Goal: Task Accomplishment & Management: Use online tool/utility

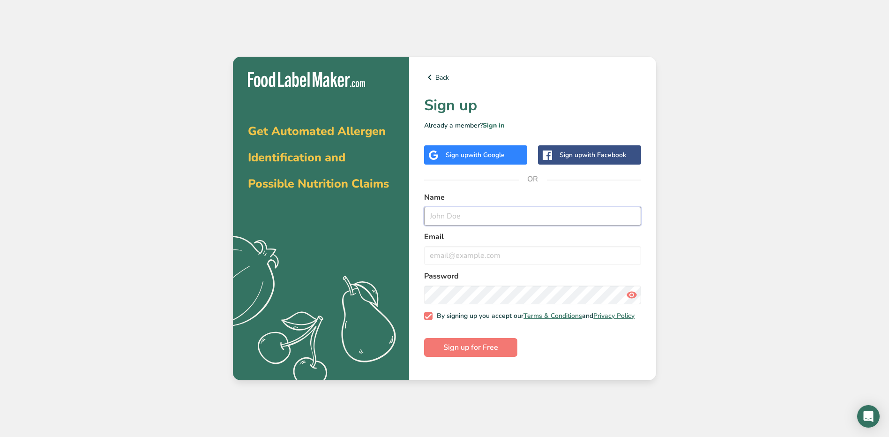
click at [472, 207] on input "text" at bounding box center [532, 216] width 217 height 19
click at [460, 194] on label "Name" at bounding box center [532, 197] width 217 height 11
drag, startPoint x: 461, startPoint y: 245, endPoint x: 461, endPoint y: 239, distance: 5.6
click at [461, 241] on div "Email" at bounding box center [532, 248] width 217 height 34
click at [460, 209] on input "text" at bounding box center [532, 216] width 217 height 19
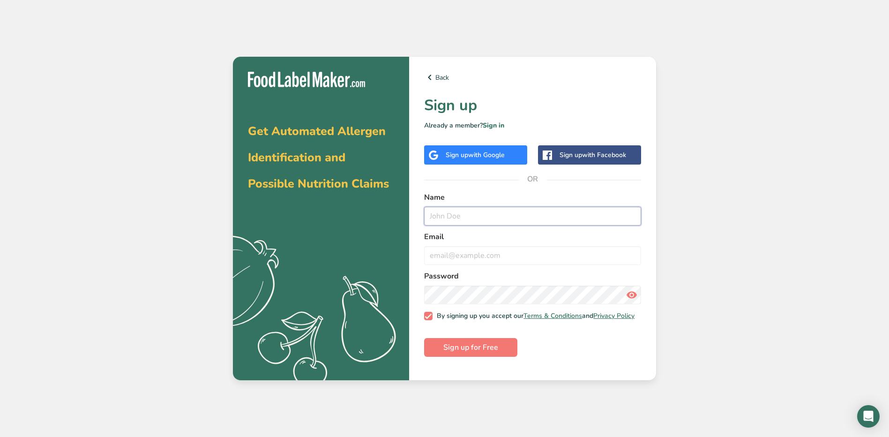
type input "[PERSON_NAME]"
type input "[EMAIL_ADDRESS][DOMAIN_NAME]"
click at [634, 290] on icon at bounding box center [631, 294] width 11 height 17
click at [503, 351] on button "Sign up for Free" at bounding box center [470, 347] width 93 height 19
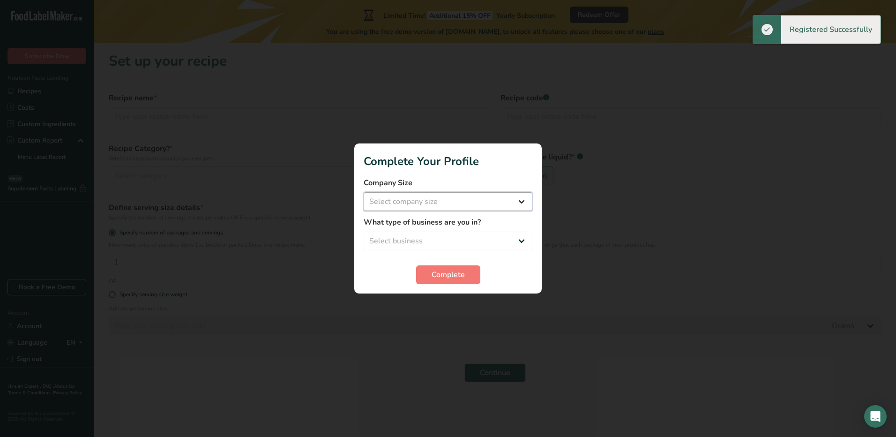
click at [433, 201] on select "Select company size Fewer than 10 Employees 10 to 50 Employees 51 to 500 Employ…" at bounding box center [447, 201] width 169 height 19
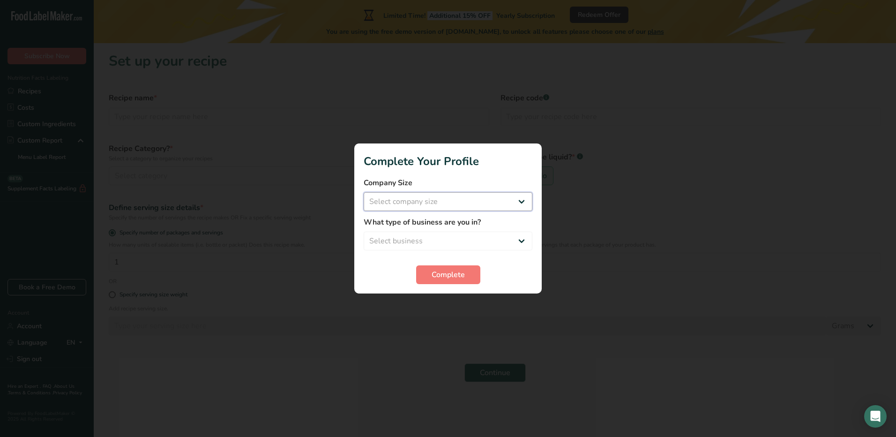
select select "2"
click at [363, 192] on select "Select company size Fewer than 10 Employees 10 to 50 Employees 51 to 500 Employ…" at bounding box center [447, 201] width 169 height 19
click at [427, 233] on select "Select business Packaged Food Manufacturer Restaurant & Cafe Bakery Meal Plans …" at bounding box center [447, 240] width 169 height 19
select select "1"
click at [363, 231] on select "Select business Packaged Food Manufacturer Restaurant & Cafe Bakery Meal Plans …" at bounding box center [447, 240] width 169 height 19
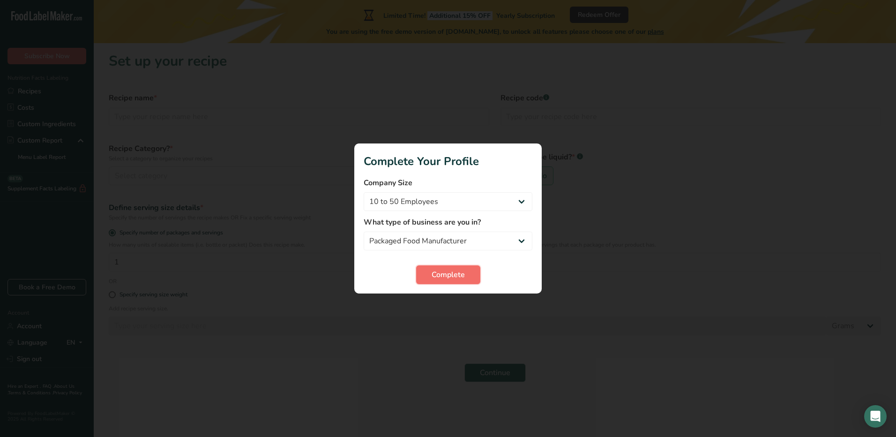
click at [435, 278] on span "Complete" at bounding box center [447, 274] width 33 height 11
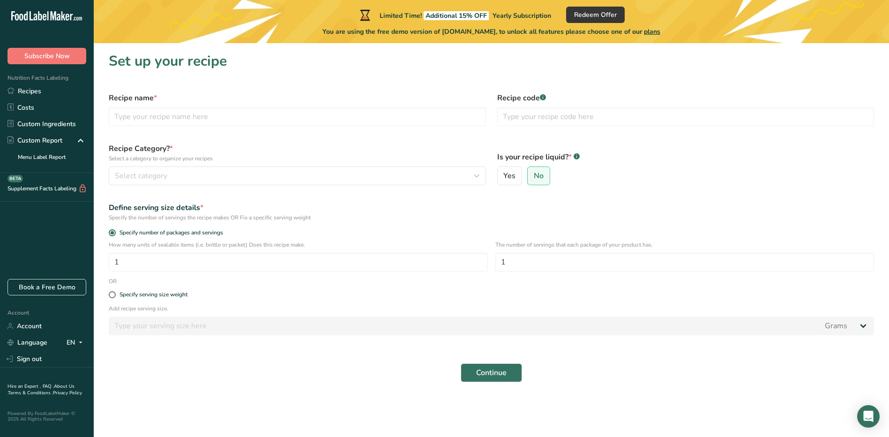
click at [252, 127] on div "Recipe name *" at bounding box center [297, 109] width 388 height 45
click at [232, 115] on input "text" at bounding box center [297, 116] width 377 height 19
click at [250, 159] on p "Select a category to organize your recipes" at bounding box center [297, 158] width 377 height 8
click at [234, 182] on button "Select category" at bounding box center [297, 175] width 377 height 19
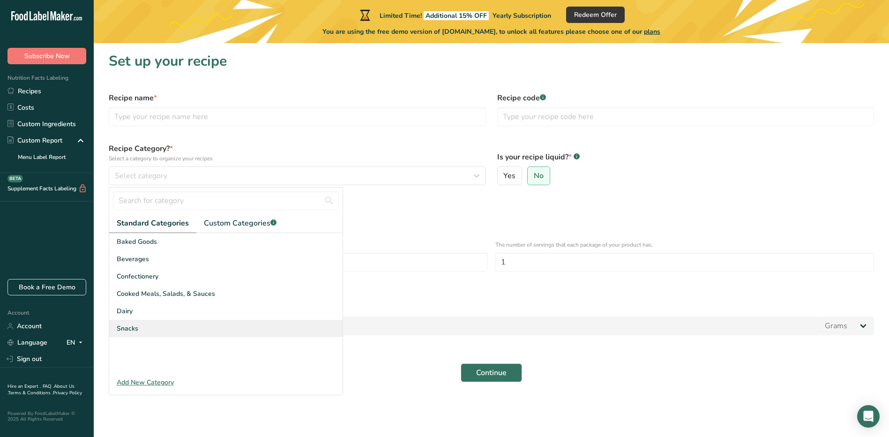
click at [171, 319] on div "Snacks" at bounding box center [225, 327] width 233 height 17
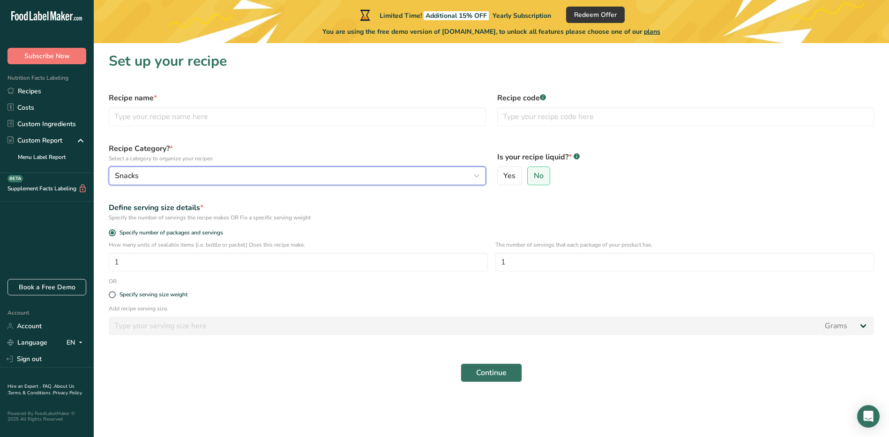
click at [267, 182] on button "Snacks" at bounding box center [297, 175] width 377 height 19
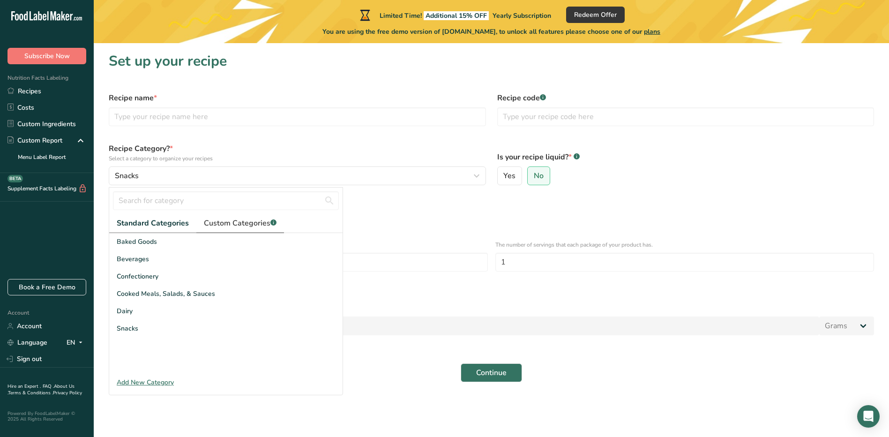
click at [242, 225] on span "Custom Categories .a-a{fill:#347362;}.b-a{fill:#fff;}" at bounding box center [240, 222] width 73 height 11
click at [165, 221] on span "Standard Categories" at bounding box center [152, 222] width 71 height 11
click at [149, 382] on div "Add New Category" at bounding box center [225, 382] width 233 height 10
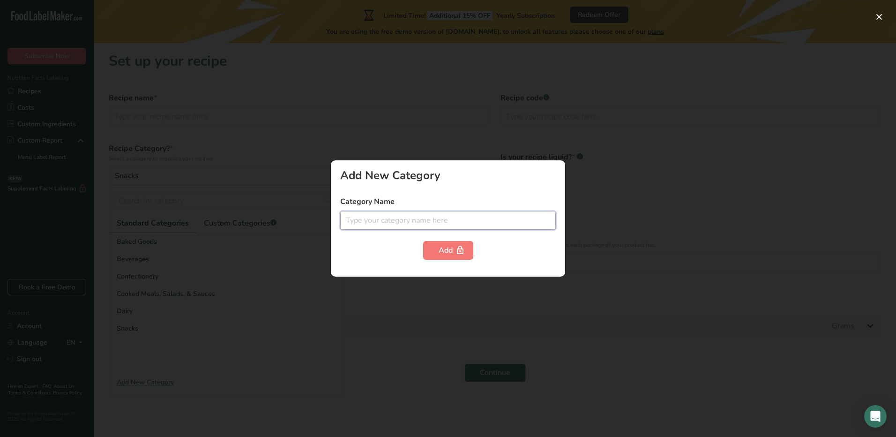
click at [364, 226] on input "text" at bounding box center [447, 220] width 215 height 19
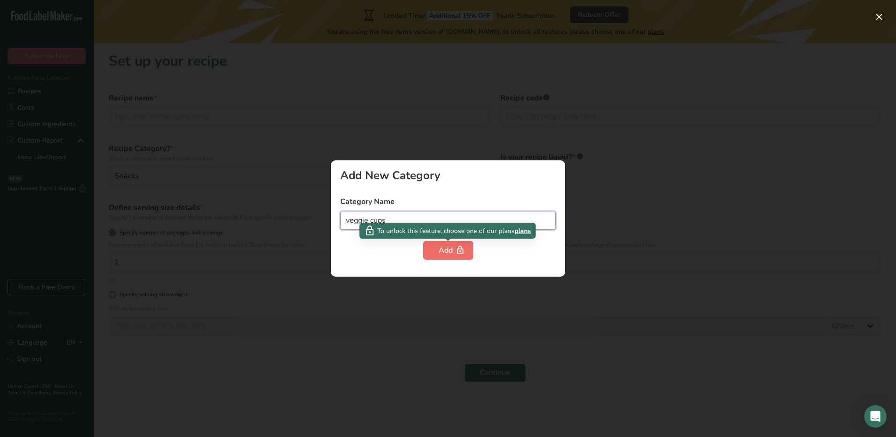
type input "veggie cups"
click at [442, 242] on button "Add" at bounding box center [448, 250] width 50 height 19
click at [434, 251] on button "Add" at bounding box center [448, 250] width 50 height 19
click at [527, 230] on span "plans" at bounding box center [522, 231] width 16 height 10
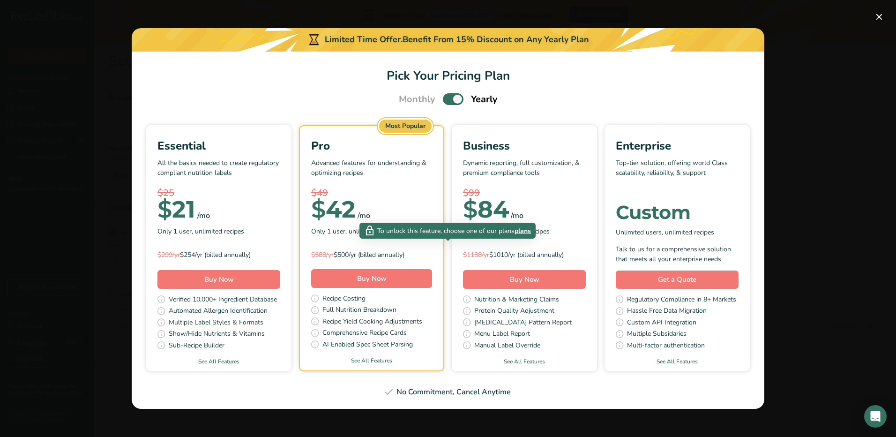
click at [527, 230] on span "plans" at bounding box center [522, 231] width 16 height 10
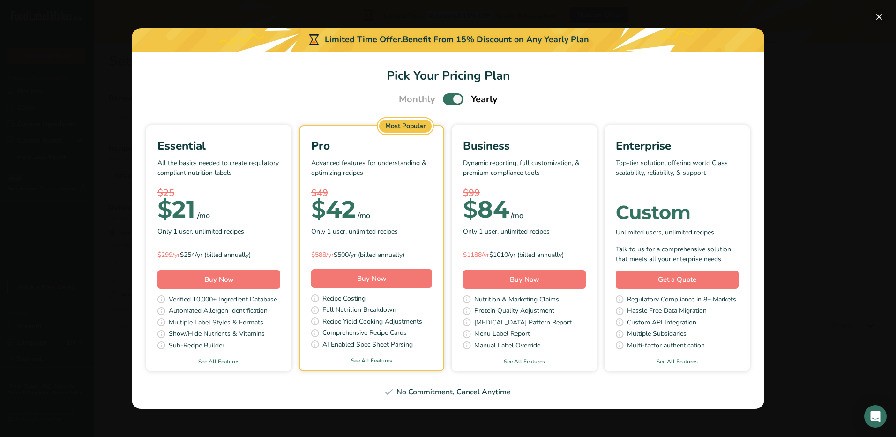
click at [875, 15] on button "Pick Your Pricing Plan Modal" at bounding box center [878, 16] width 15 height 15
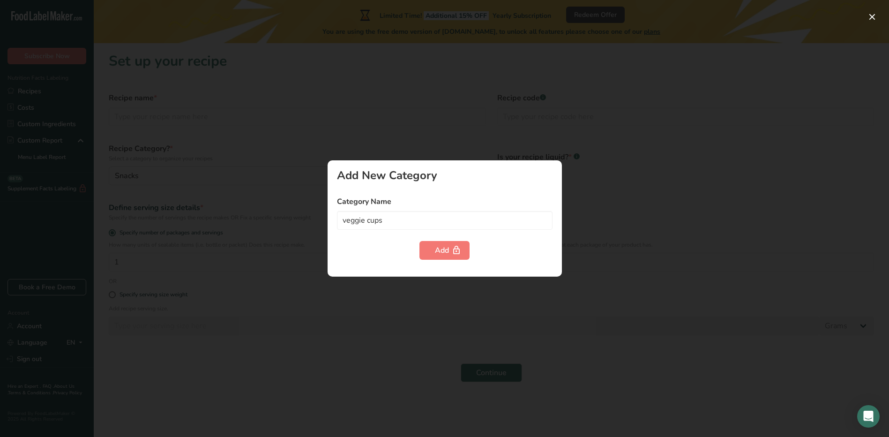
click at [680, 104] on div at bounding box center [444, 218] width 889 height 437
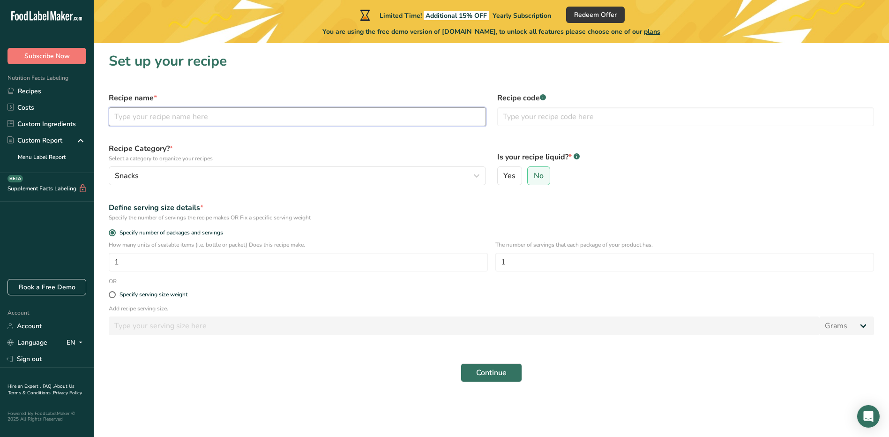
click at [370, 120] on input "text" at bounding box center [297, 116] width 377 height 19
click at [163, 295] on div "Specify serving size weight" at bounding box center [153, 294] width 68 height 7
click at [115, 295] on input "Specify serving size weight" at bounding box center [112, 294] width 6 height 6
radio input "true"
radio input "false"
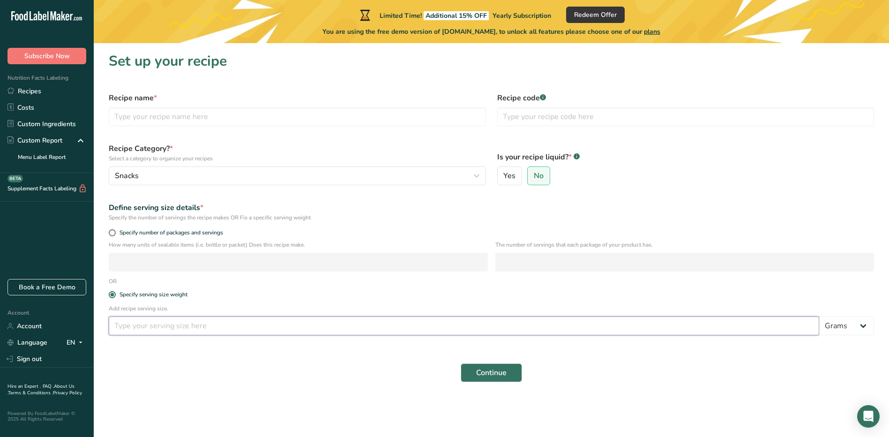
click at [180, 322] on input "number" at bounding box center [464, 325] width 710 height 19
click at [220, 111] on input "text" at bounding box center [297, 116] width 377 height 19
type input "stick blend with ranch dressing"
click at [592, 114] on input "text" at bounding box center [685, 116] width 377 height 19
click at [257, 173] on div "Snacks" at bounding box center [294, 175] width 359 height 11
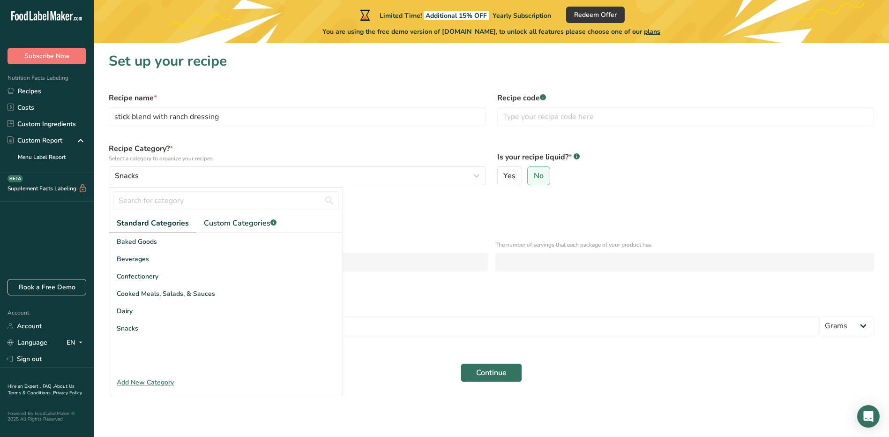
click at [144, 383] on div "Add New Category" at bounding box center [225, 382] width 233 height 10
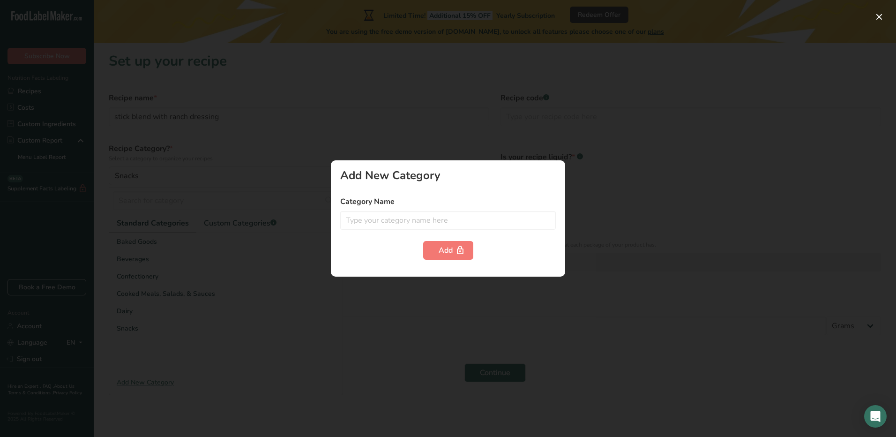
drag, startPoint x: 533, startPoint y: 181, endPoint x: 516, endPoint y: 208, distance: 32.0
click at [527, 192] on div "Add New Category Category Name Add" at bounding box center [448, 218] width 234 height 116
click at [512, 213] on input "text" at bounding box center [447, 220] width 215 height 19
click at [458, 236] on form "Category Name Add" at bounding box center [447, 228] width 215 height 64
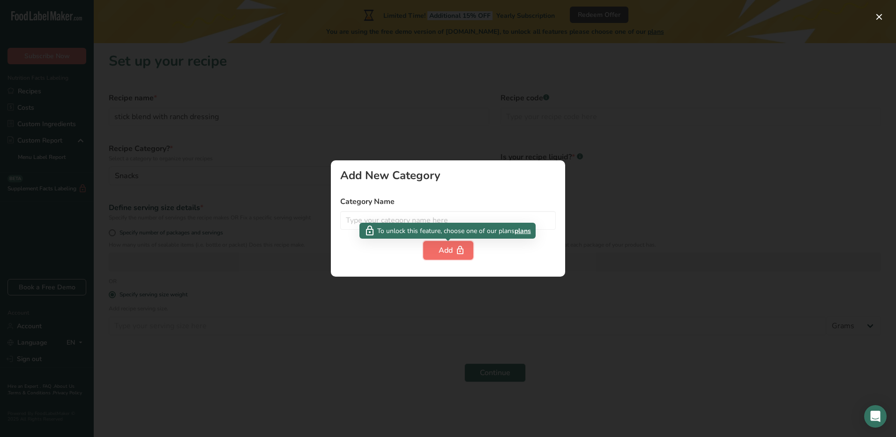
click at [449, 250] on div "Add" at bounding box center [447, 250] width 19 height 11
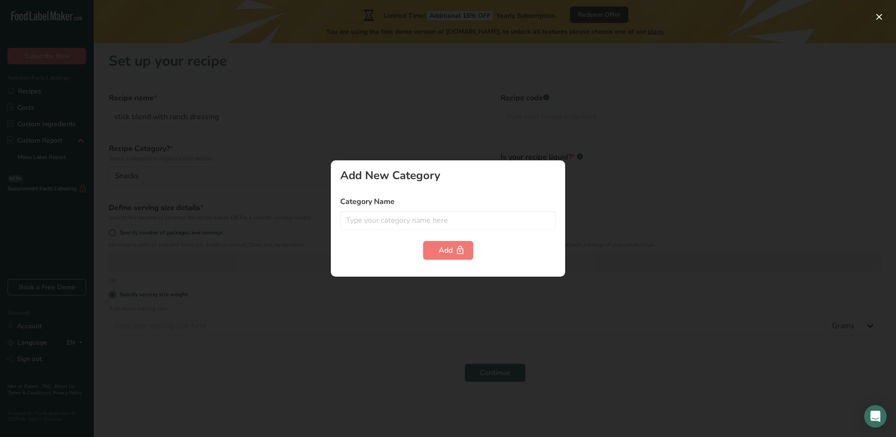
click at [595, 155] on div at bounding box center [448, 218] width 896 height 437
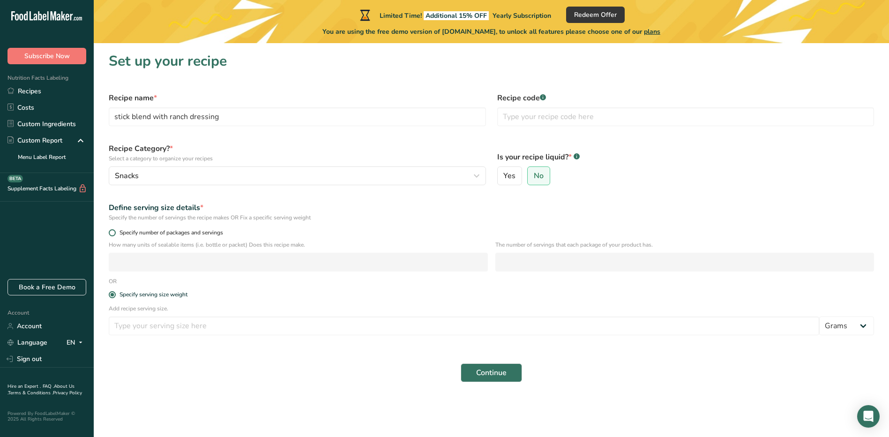
click at [141, 233] on span "Specify number of packages and servings" at bounding box center [169, 232] width 107 height 7
click at [115, 233] on input "Specify number of packages and servings" at bounding box center [112, 233] width 6 height 6
radio input "true"
radio input "false"
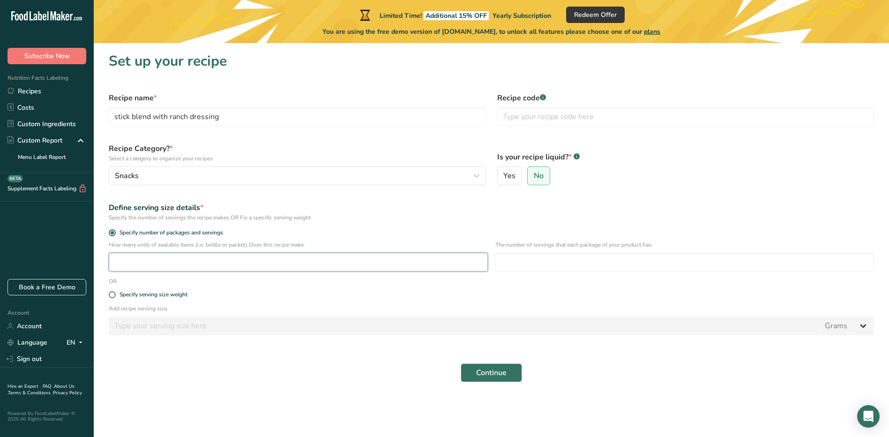
click at [171, 261] on input "number" at bounding box center [298, 261] width 379 height 19
type input "20"
click at [560, 261] on input "number" at bounding box center [684, 261] width 379 height 19
type input "9"
click at [499, 379] on button "Continue" at bounding box center [490, 372] width 61 height 19
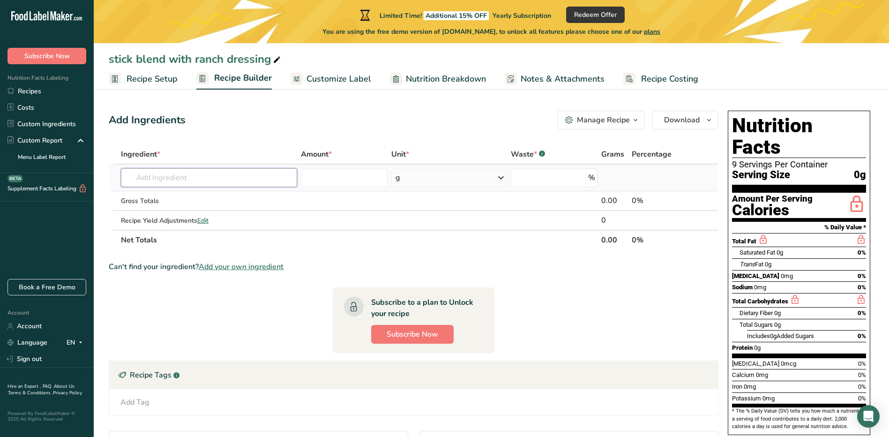
click at [224, 178] on input "text" at bounding box center [209, 177] width 176 height 19
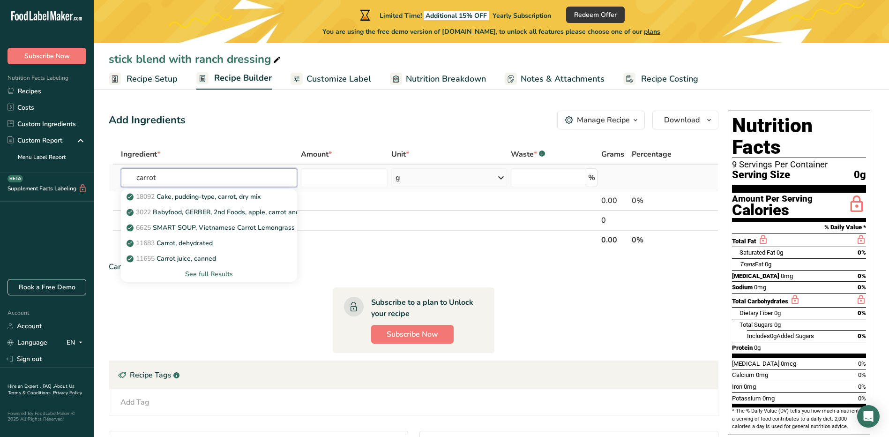
type input "carrot"
click at [220, 274] on div "See full Results" at bounding box center [208, 274] width 161 height 10
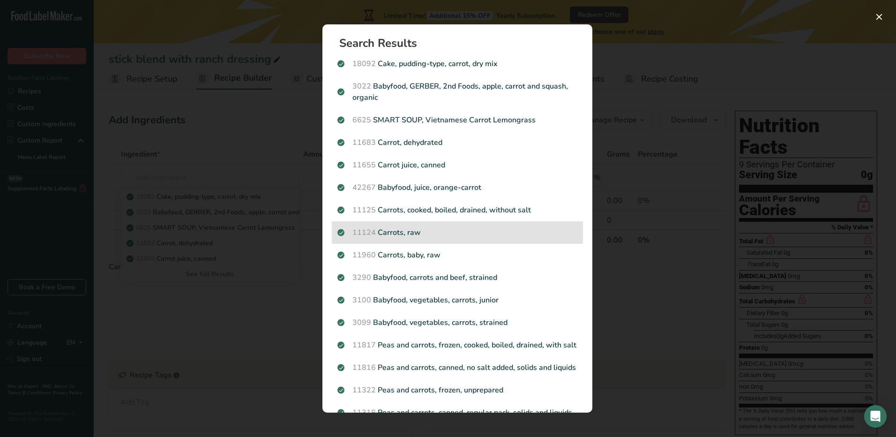
click at [413, 232] on p "11124 [GEOGRAPHIC_DATA], raw" at bounding box center [457, 232] width 240 height 11
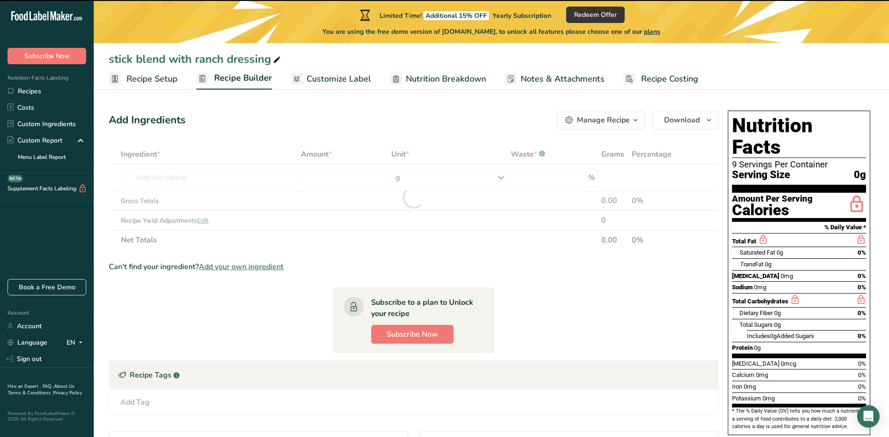
type input "0"
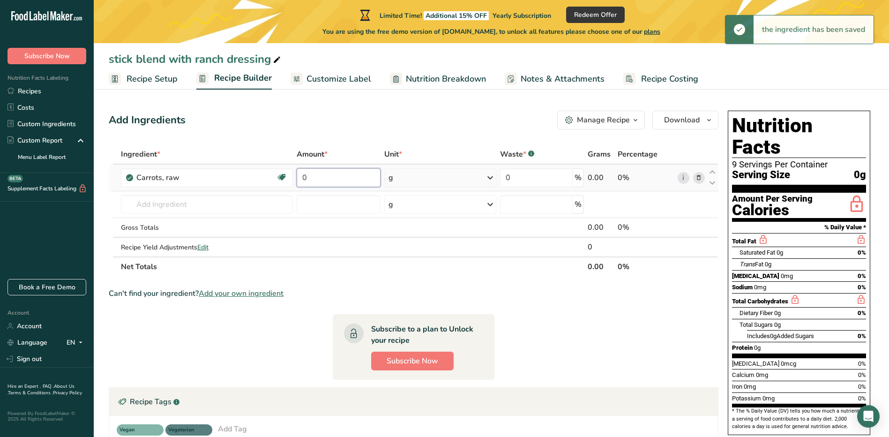
click at [359, 179] on input "0" at bounding box center [339, 177] width 84 height 19
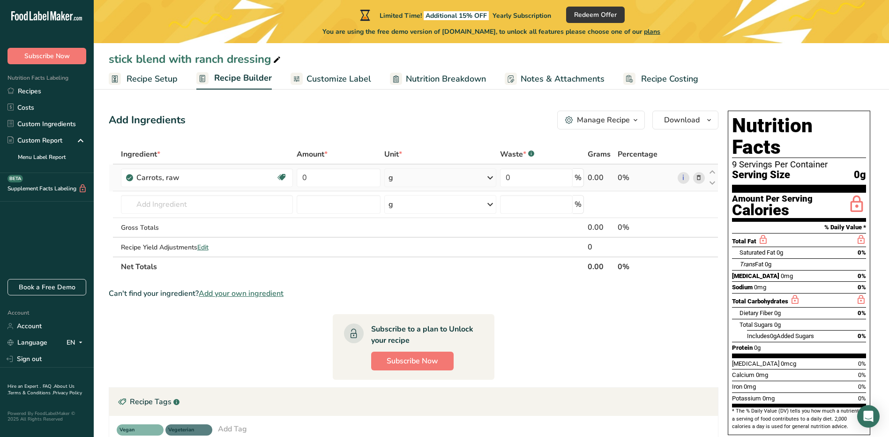
click at [399, 183] on div "Ingredient * Amount * Unit * Waste * .a-a{fill:#347362;}.b-a{fill:#fff;} Grams …" at bounding box center [413, 210] width 609 height 132
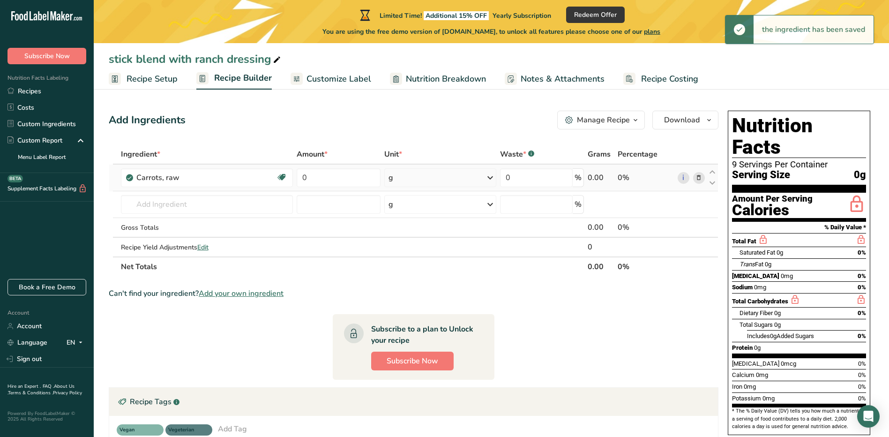
click at [399, 183] on div "g" at bounding box center [439, 177] width 111 height 19
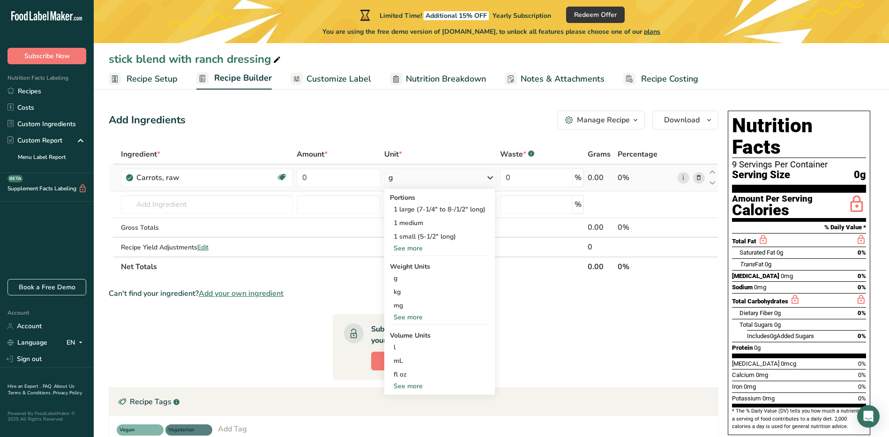
click at [420, 319] on div "See more" at bounding box center [439, 317] width 99 height 10
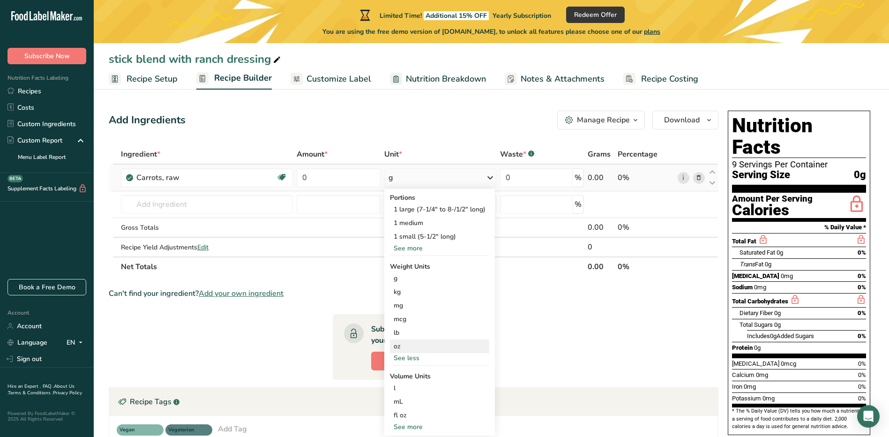
click at [408, 345] on div "oz" at bounding box center [439, 346] width 99 height 14
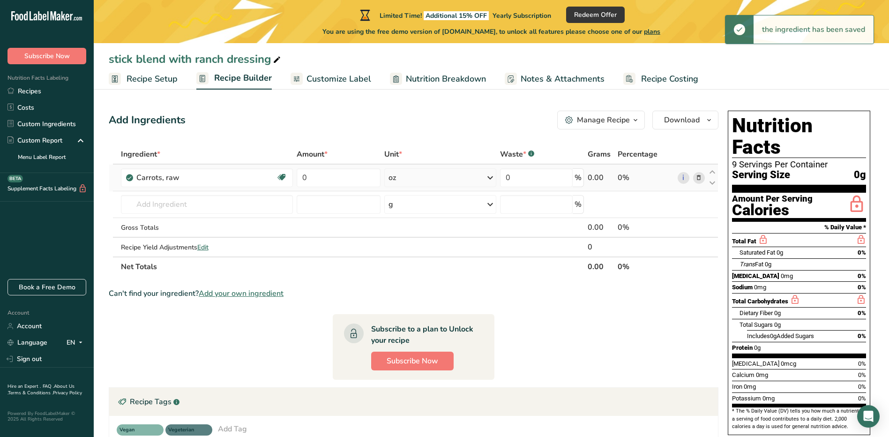
click at [421, 178] on div "oz" at bounding box center [440, 177] width 112 height 19
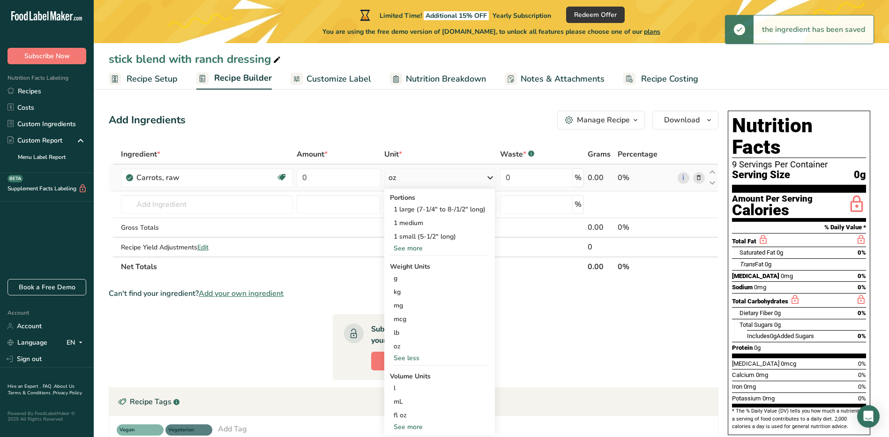
click at [449, 182] on div "oz" at bounding box center [440, 177] width 112 height 19
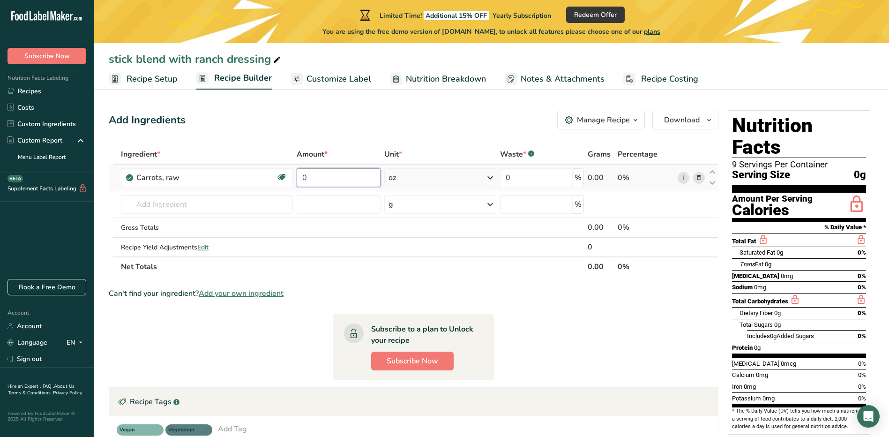
click at [334, 185] on input "0" at bounding box center [339, 177] width 84 height 19
type input "2.5"
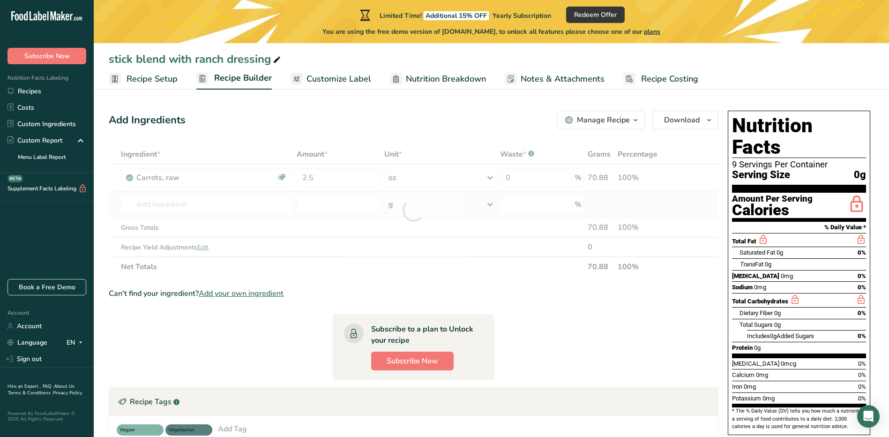
click at [621, 194] on div "Ingredient * Amount * Unit * Waste * .a-a{fill:#347362;}.b-a{fill:#fff;} Grams …" at bounding box center [413, 210] width 609 height 132
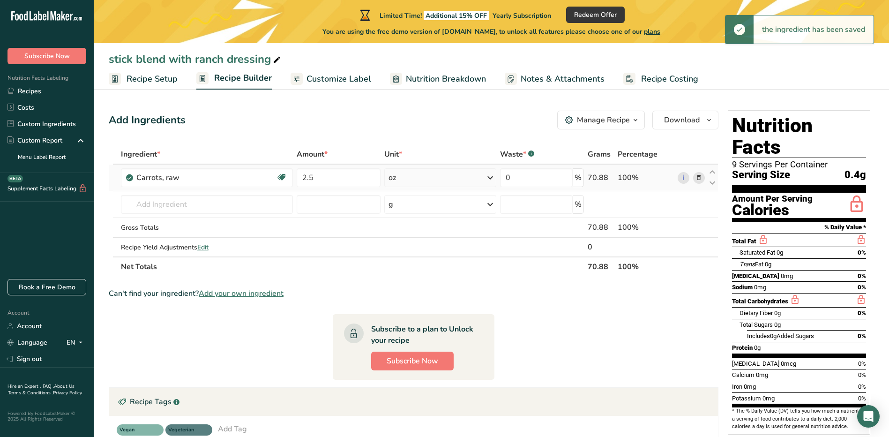
click at [625, 182] on div "100%" at bounding box center [645, 177] width 56 height 11
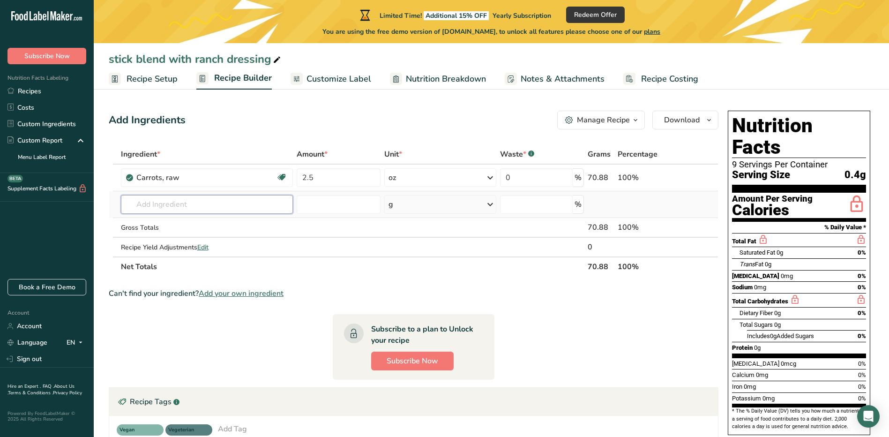
click at [166, 210] on input "text" at bounding box center [207, 204] width 172 height 19
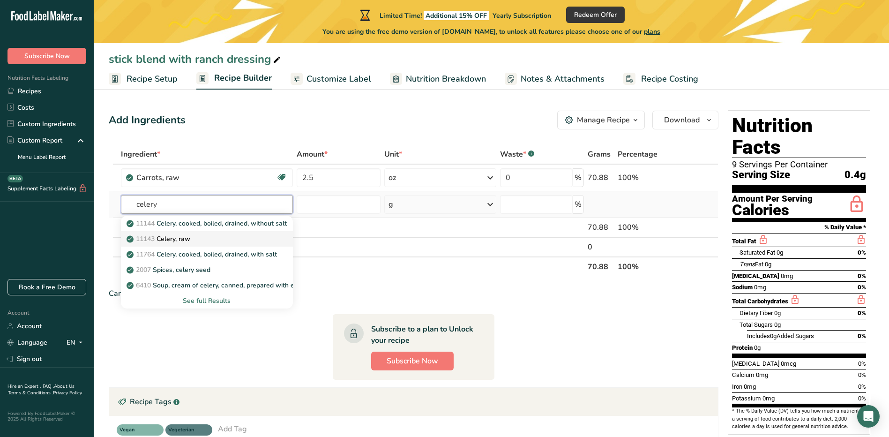
type input "celery"
click at [177, 245] on link "11143 Celery, raw" at bounding box center [207, 238] width 172 height 15
type input "Celery, raw"
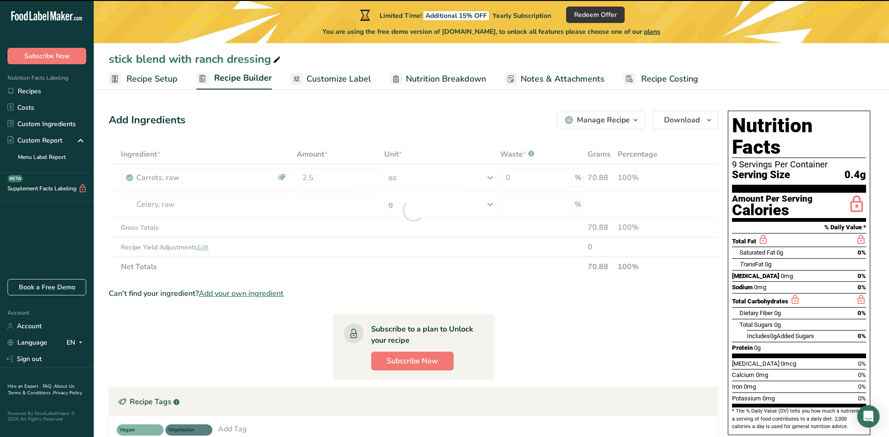
type input "0"
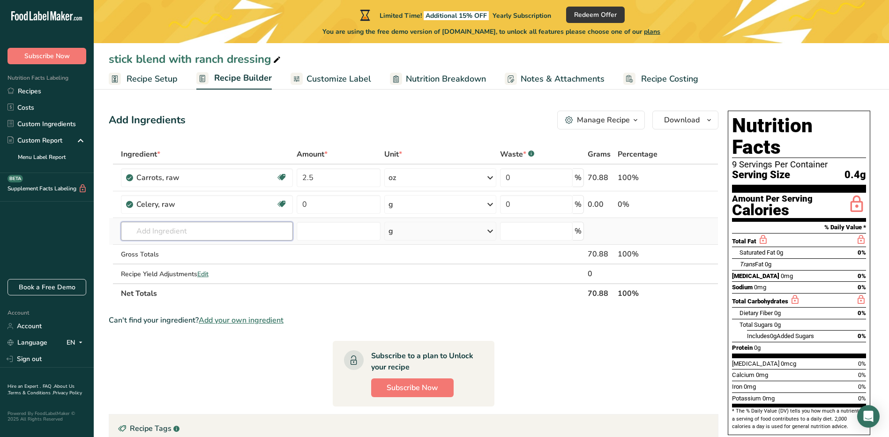
click at [187, 237] on input "text" at bounding box center [207, 231] width 172 height 19
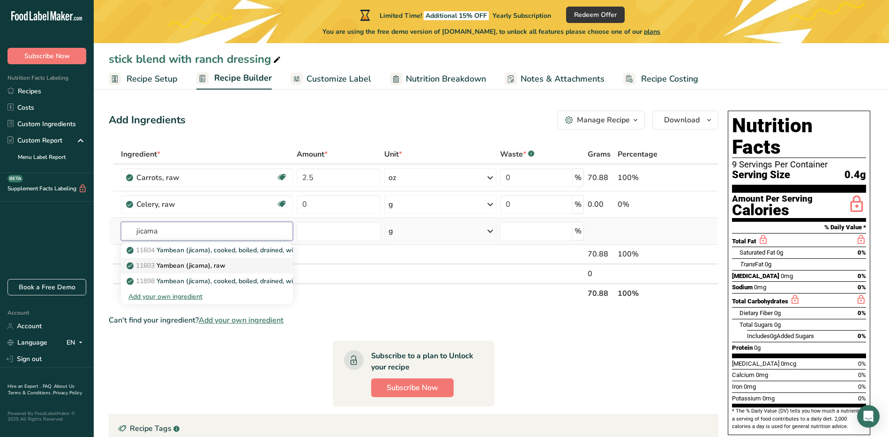
type input "jicama"
click at [215, 262] on p "11603 [GEOGRAPHIC_DATA] ([GEOGRAPHIC_DATA]), raw" at bounding box center [176, 265] width 97 height 10
type input "Yambean (jicama), raw"
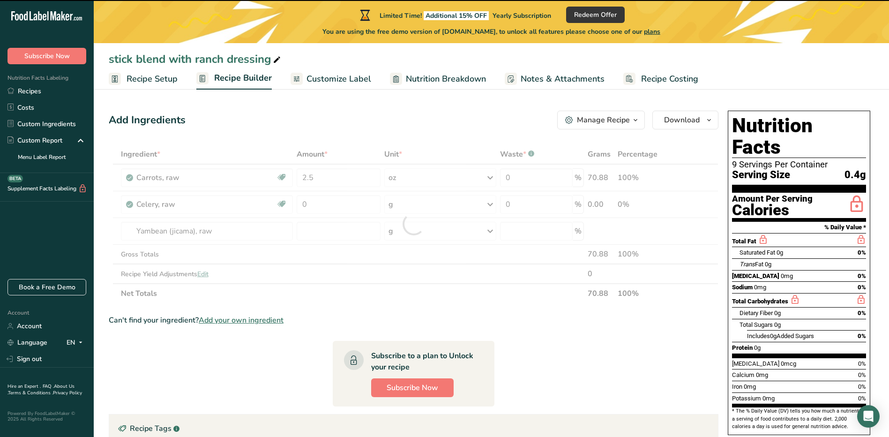
type input "0"
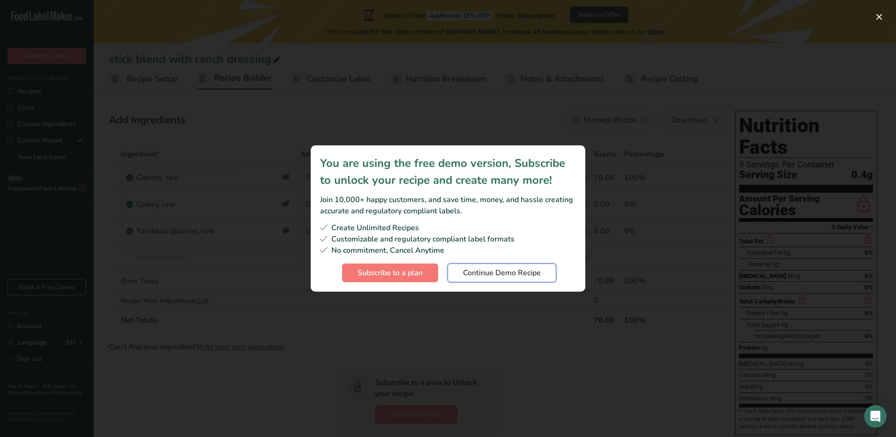
click at [516, 268] on span "Continue Demo Recipe" at bounding box center [502, 272] width 78 height 11
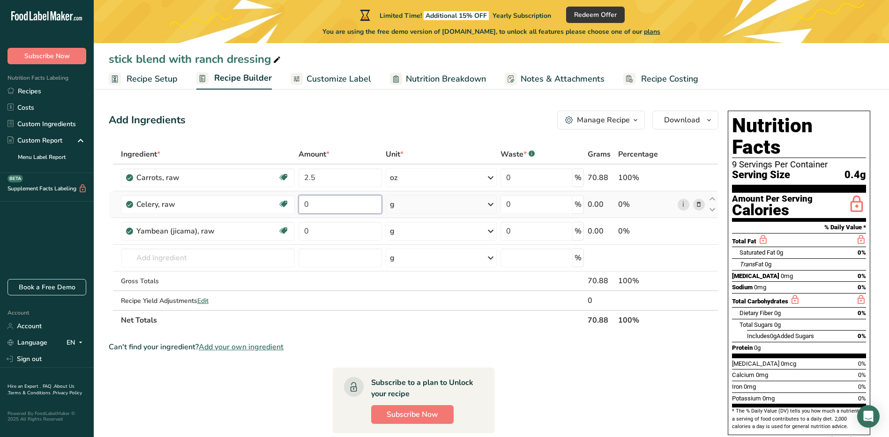
click at [343, 209] on input "0" at bounding box center [339, 204] width 83 height 19
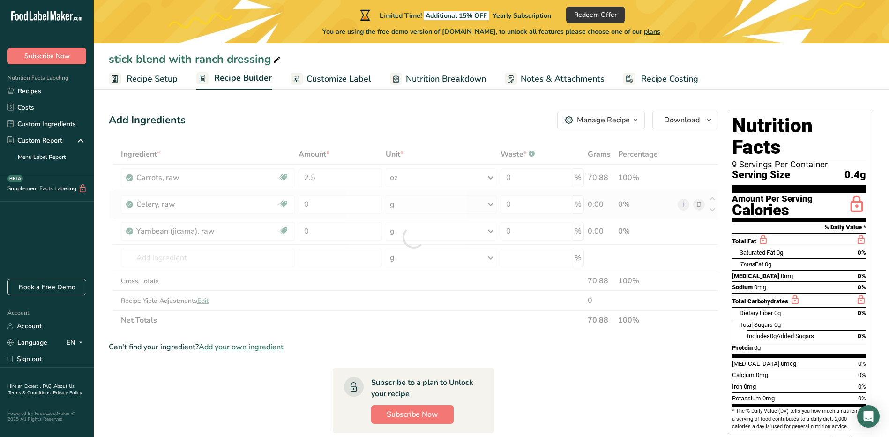
click at [475, 205] on div "Ingredient * Amount * Unit * Waste * .a-a{fill:#347362;}.b-a{fill:#fff;} Grams …" at bounding box center [413, 236] width 609 height 185
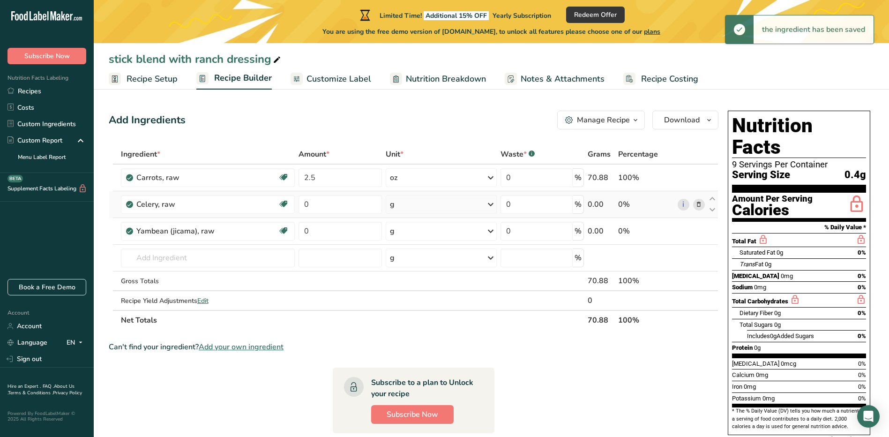
click at [494, 202] on icon at bounding box center [490, 204] width 11 height 17
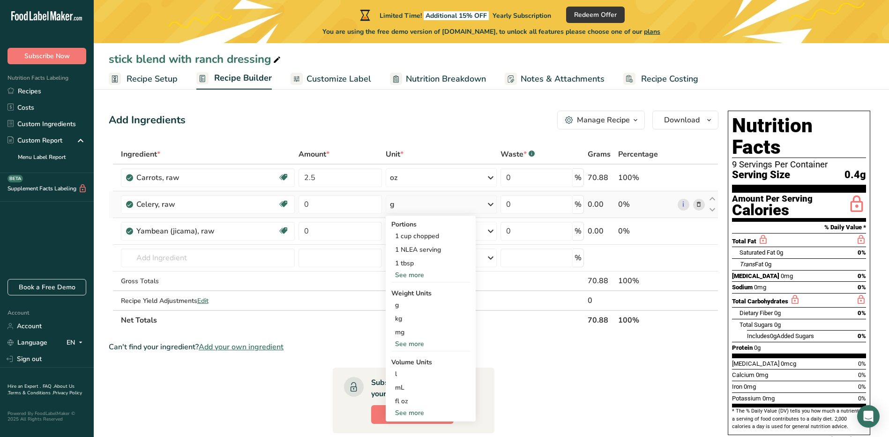
click at [411, 344] on div "See more" at bounding box center [430, 344] width 79 height 10
click at [398, 370] on div "oz" at bounding box center [430, 373] width 79 height 14
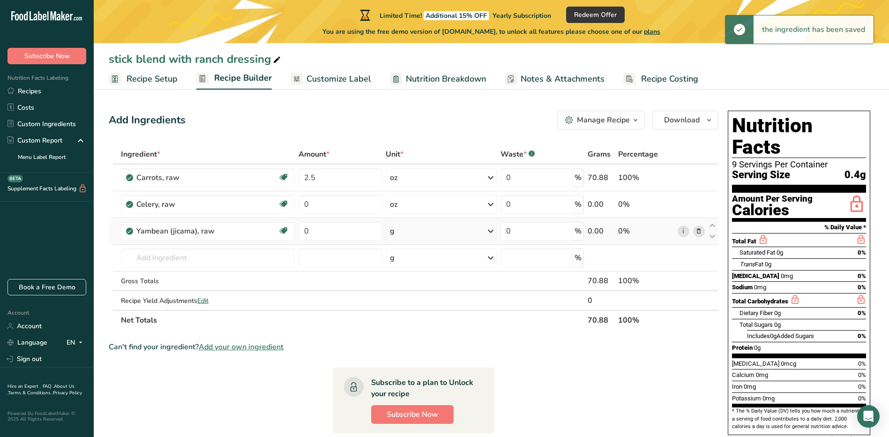
click at [488, 232] on icon at bounding box center [490, 230] width 11 height 17
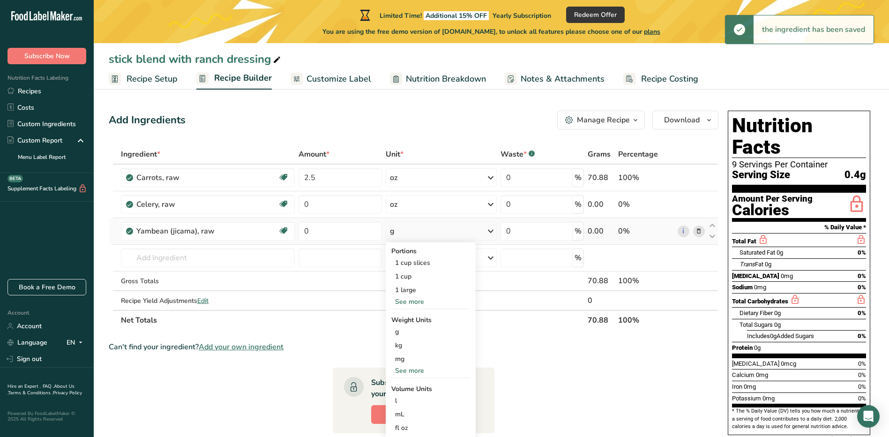
click at [408, 371] on div "See more" at bounding box center [430, 370] width 79 height 10
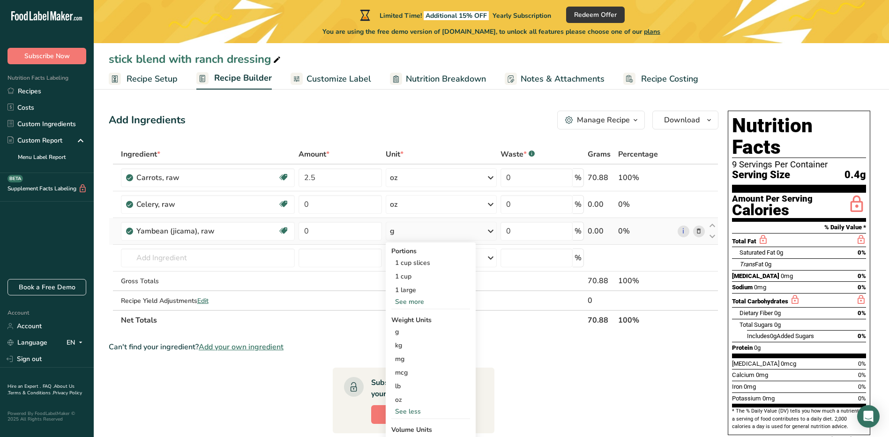
click at [408, 371] on div "mcg" at bounding box center [430, 372] width 79 height 14
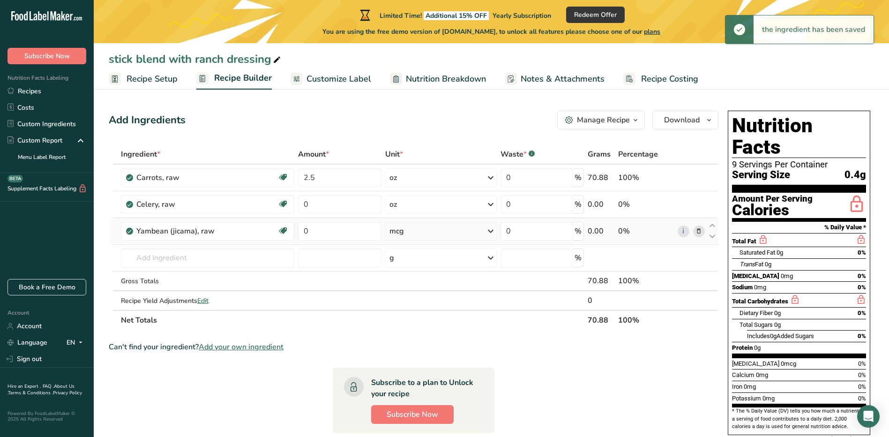
click at [490, 230] on icon at bounding box center [490, 230] width 11 height 17
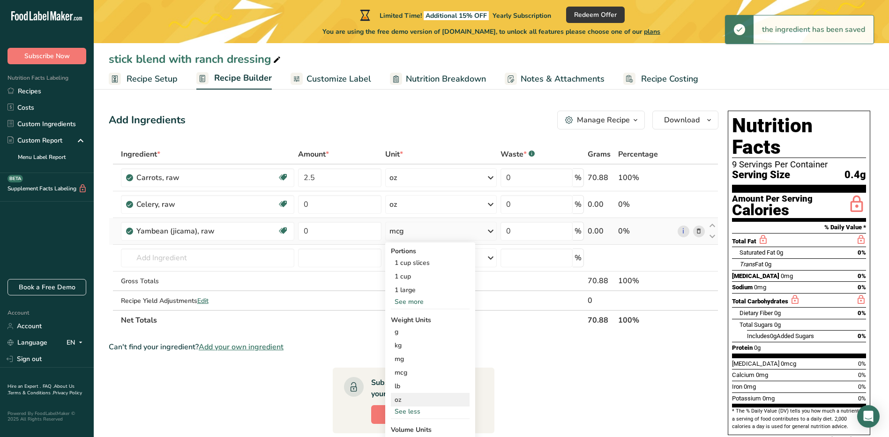
click at [408, 393] on div "oz" at bounding box center [430, 400] width 79 height 14
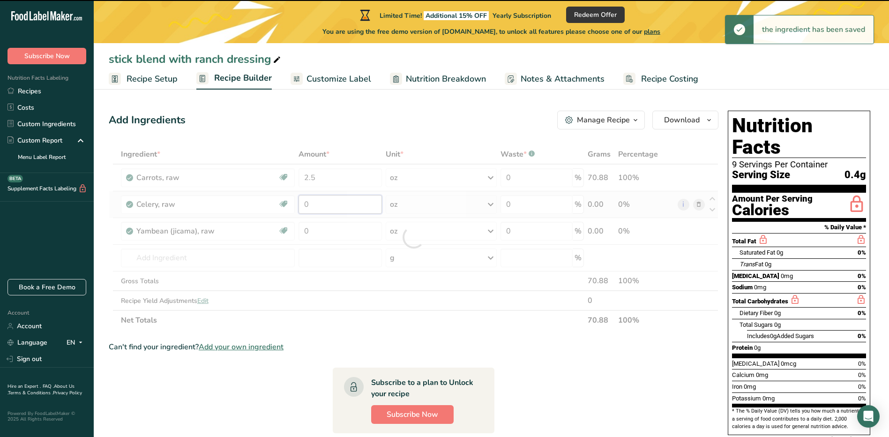
click at [338, 203] on input "0" at bounding box center [339, 204] width 83 height 19
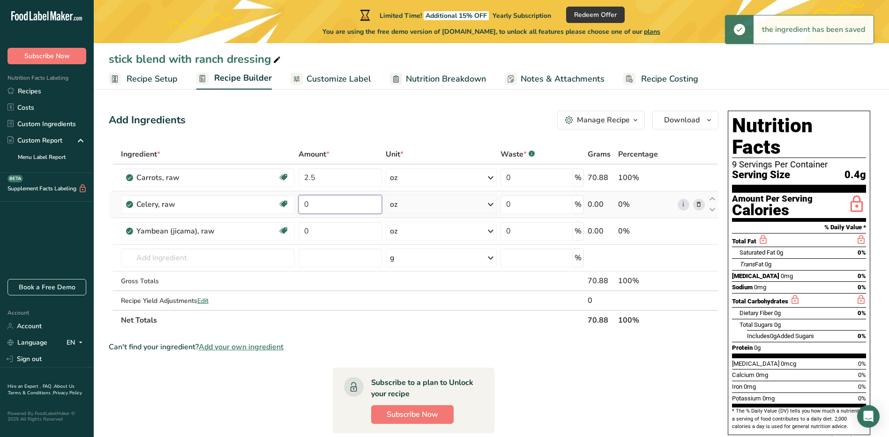
click at [338, 203] on input "0" at bounding box center [339, 204] width 83 height 19
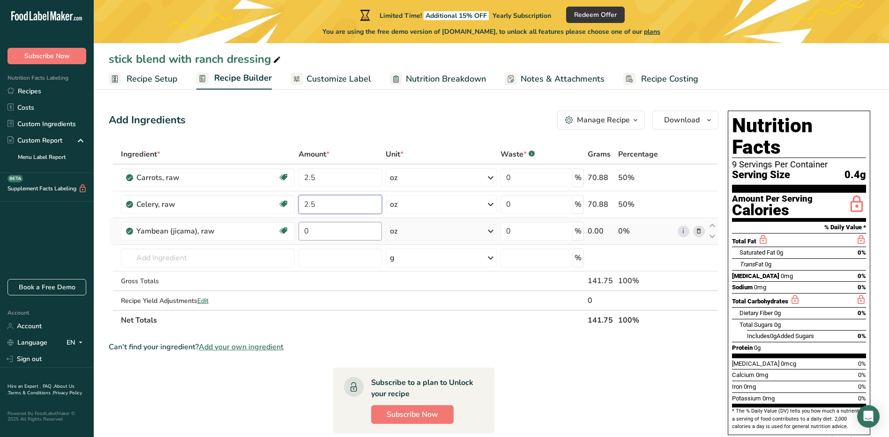
type input "2.5"
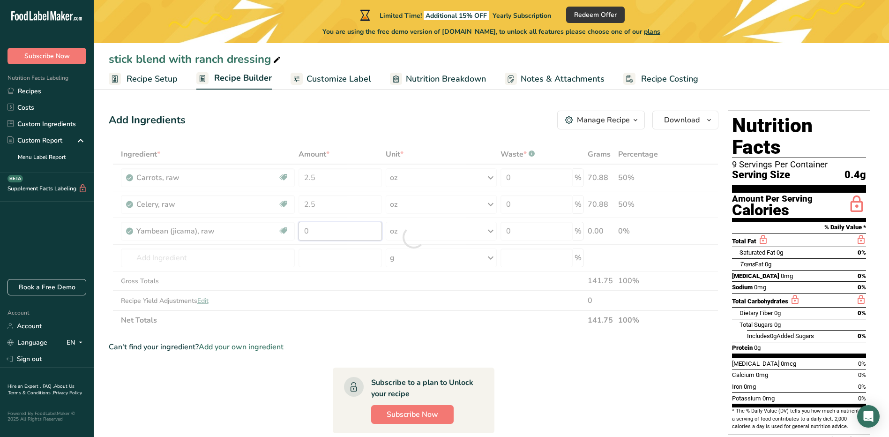
click at [344, 225] on div "Ingredient * Amount * Unit * Waste * .a-a{fill:#347362;}.b-a{fill:#fff;} Grams …" at bounding box center [413, 236] width 609 height 185
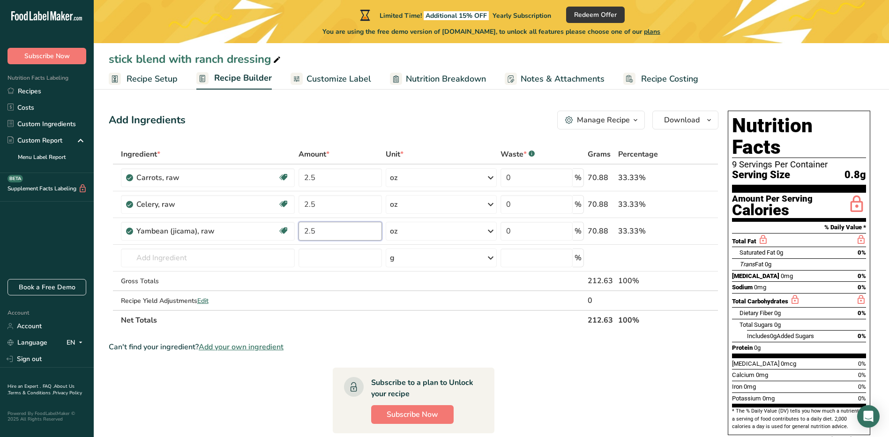
type input "2.5"
click at [644, 143] on div "Add Ingredients Manage Recipe Delete Recipe Duplicate Recipe Scale Recipe Save …" at bounding box center [416, 380] width 615 height 547
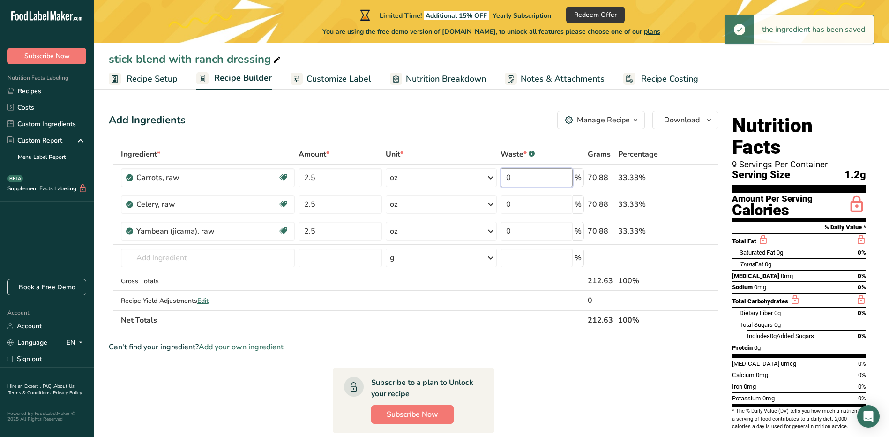
click at [548, 175] on input "0" at bounding box center [536, 177] width 72 height 19
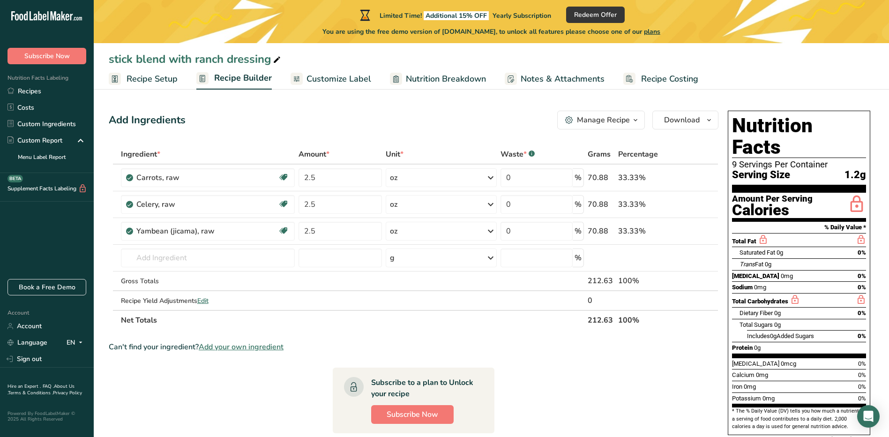
click at [429, 77] on span "Nutrition Breakdown" at bounding box center [446, 79] width 80 height 13
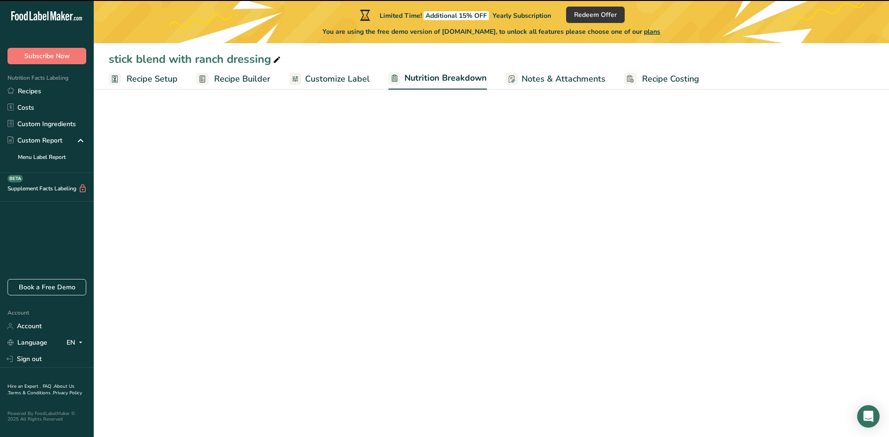
select select "Calories"
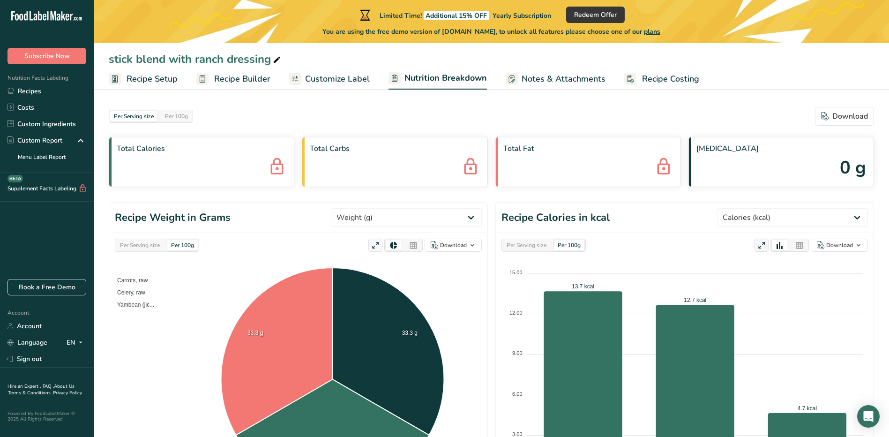
click at [531, 76] on span "Notes & Attachments" at bounding box center [563, 79] width 84 height 13
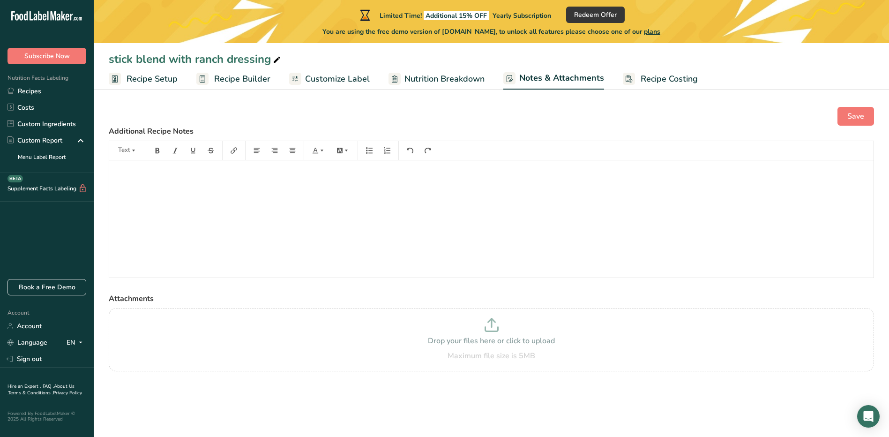
click at [624, 84] on rect at bounding box center [629, 79] width 12 height 12
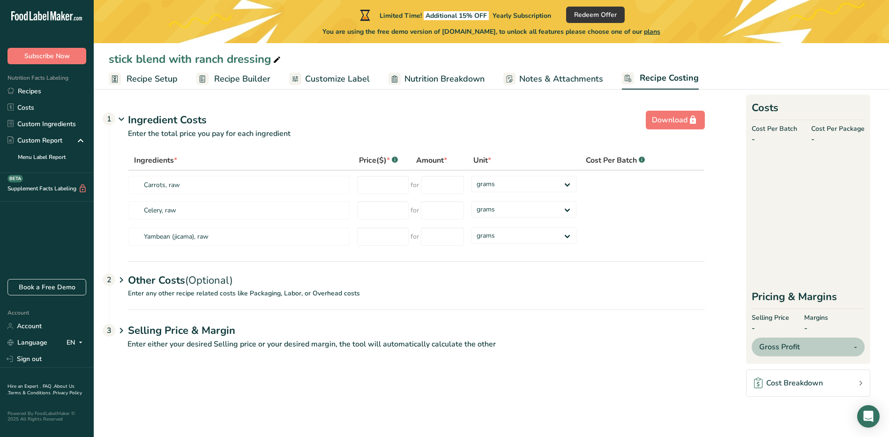
click at [357, 69] on link "Customize Label" at bounding box center [329, 78] width 81 height 21
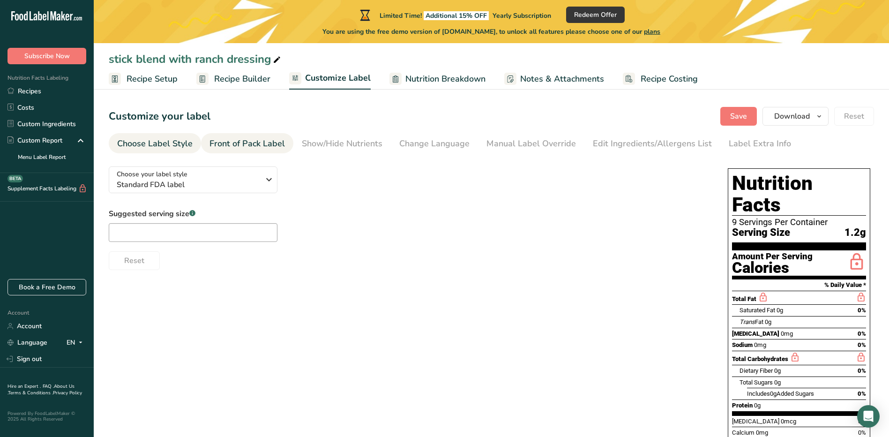
click at [269, 148] on div "Front of Pack Label" at bounding box center [246, 143] width 75 height 13
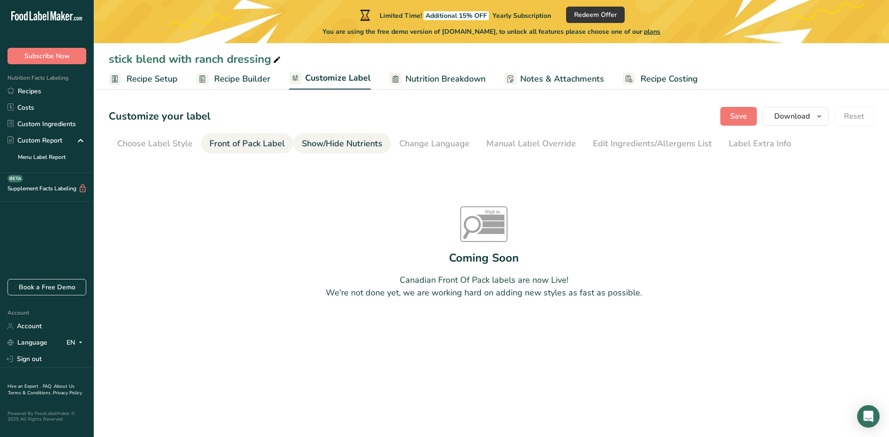
click at [308, 143] on div "Show/Hide Nutrients" at bounding box center [342, 143] width 81 height 13
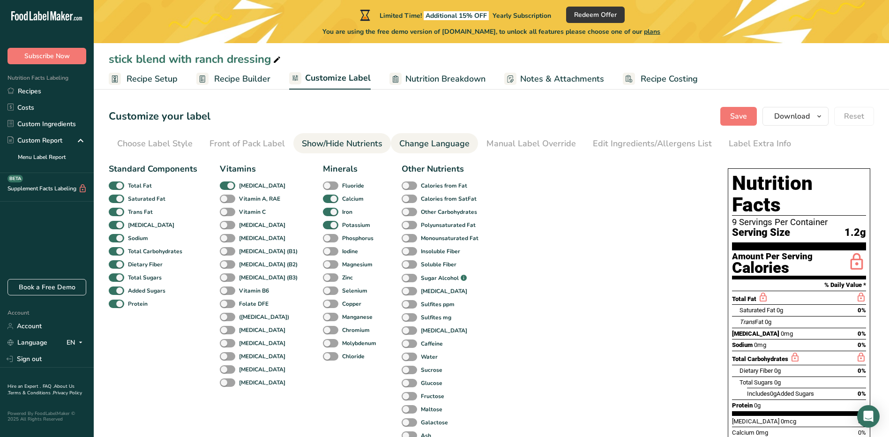
click at [424, 142] on div "Change Language" at bounding box center [434, 143] width 70 height 13
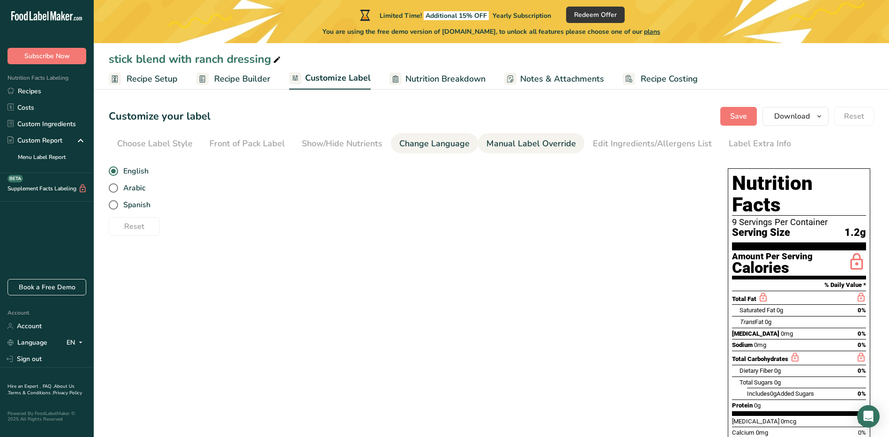
click at [498, 145] on div "Manual Label Override" at bounding box center [530, 143] width 89 height 13
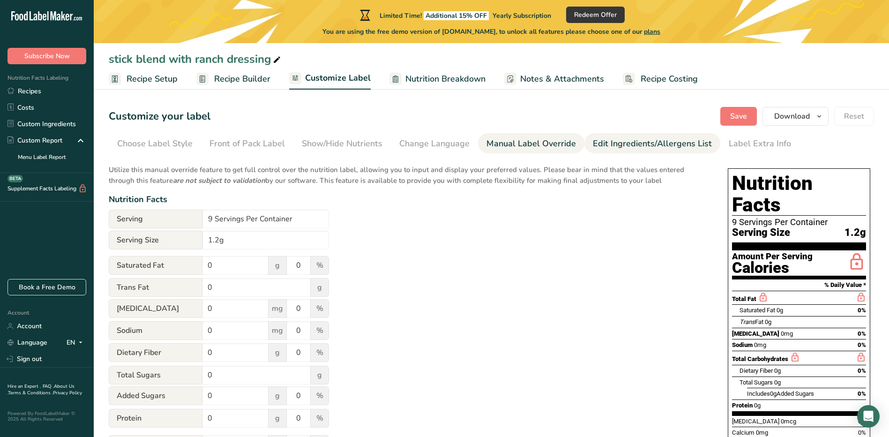
click at [630, 150] on link "Edit Ingredients/Allergens List" at bounding box center [652, 143] width 119 height 21
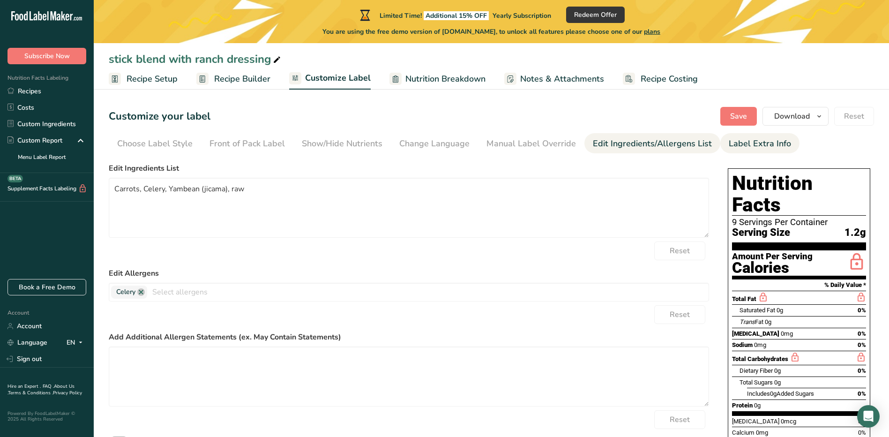
click at [756, 148] on div "Label Extra Info" at bounding box center [759, 143] width 62 height 13
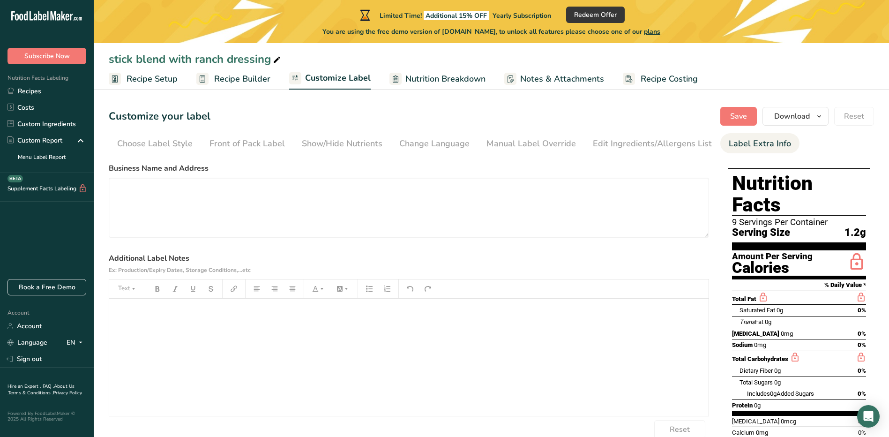
click at [169, 125] on div "Customize your label" at bounding box center [160, 116] width 102 height 19
drag, startPoint x: 169, startPoint y: 125, endPoint x: 164, endPoint y: 145, distance: 20.8
click at [164, 145] on div "Choose Label Style" at bounding box center [154, 143] width 75 height 13
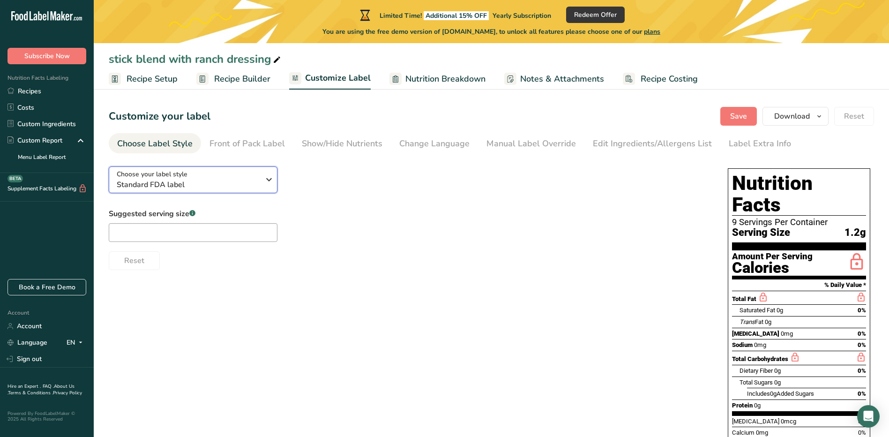
click at [227, 176] on div "Choose your label style Standard FDA label" at bounding box center [188, 179] width 143 height 21
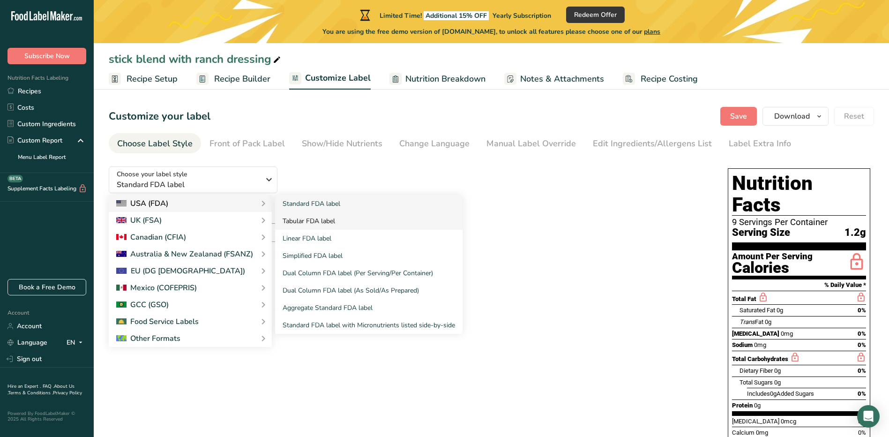
click at [321, 221] on link "Tabular FDA label" at bounding box center [368, 220] width 187 height 17
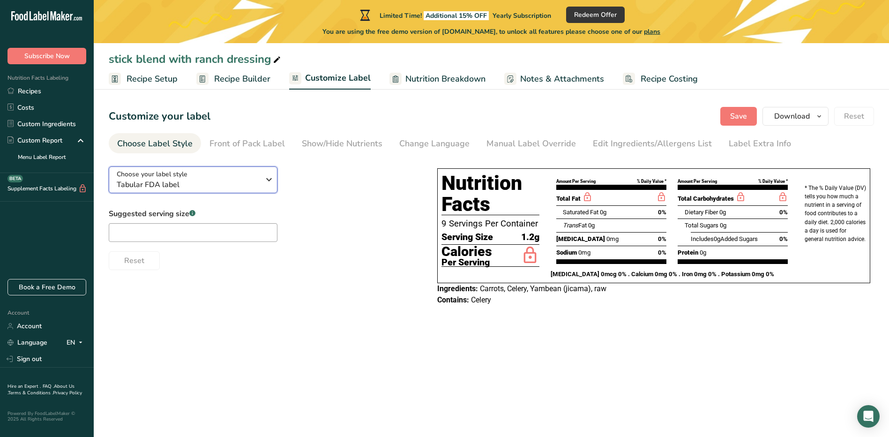
click at [234, 174] on div "Choose your label style Tabular FDA label" at bounding box center [188, 179] width 143 height 21
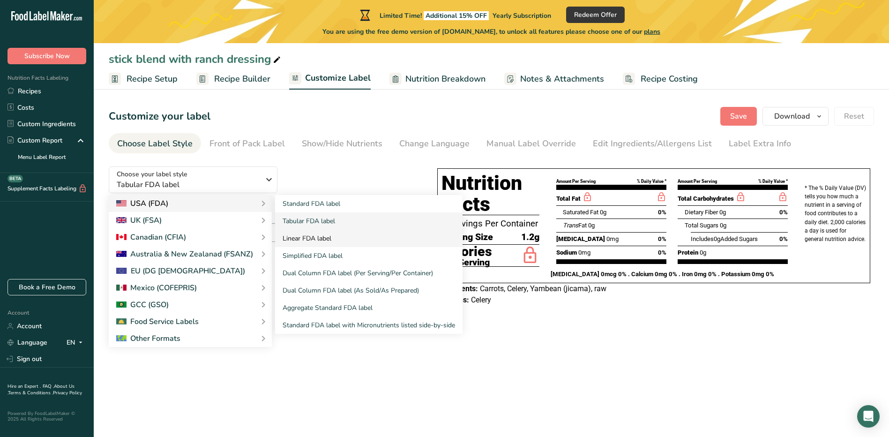
click at [314, 242] on link "Linear FDA label" at bounding box center [368, 238] width 187 height 17
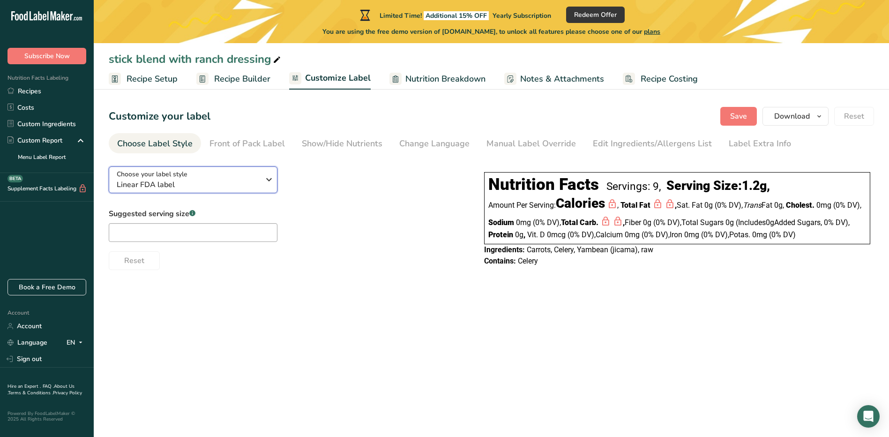
click at [222, 187] on span "Linear FDA label" at bounding box center [188, 184] width 143 height 11
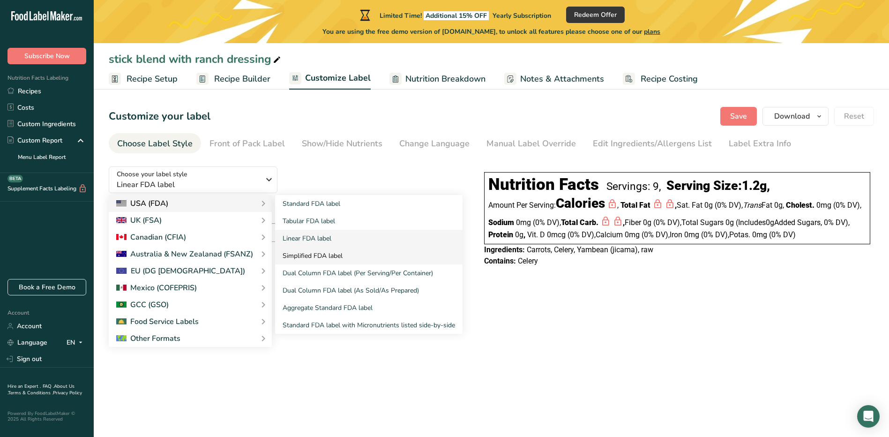
click at [325, 257] on link "Simplified FDA label" at bounding box center [368, 255] width 187 height 17
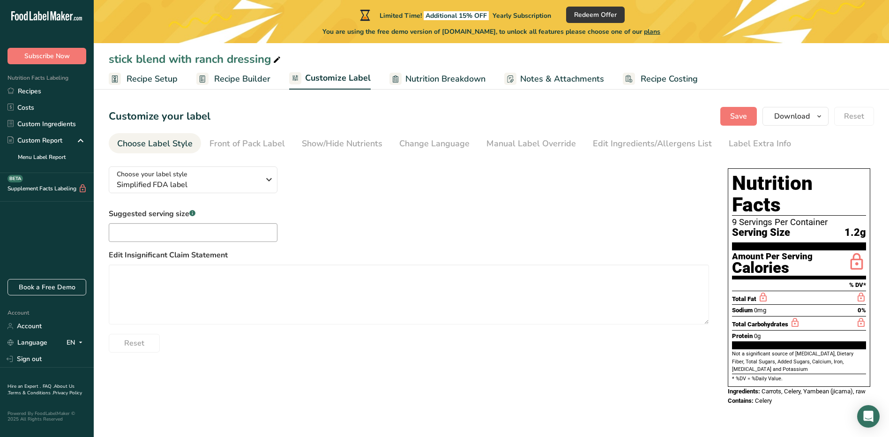
click at [255, 194] on div "Choose your label style Simplified FDA label USA (FDA) Standard FDA label Tabul…" at bounding box center [409, 255] width 600 height 193
click at [252, 191] on button "Choose your label style Simplified FDA label" at bounding box center [193, 179] width 169 height 27
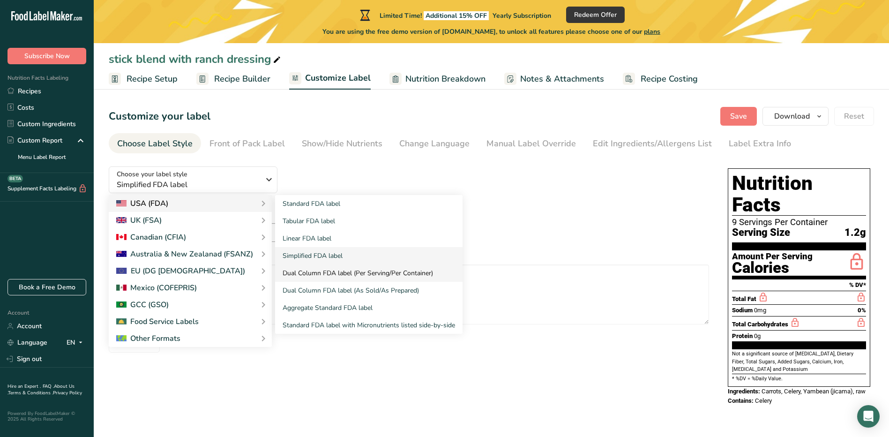
click at [322, 270] on link "Dual Column FDA label (Per Serving/Per Container)" at bounding box center [368, 272] width 187 height 17
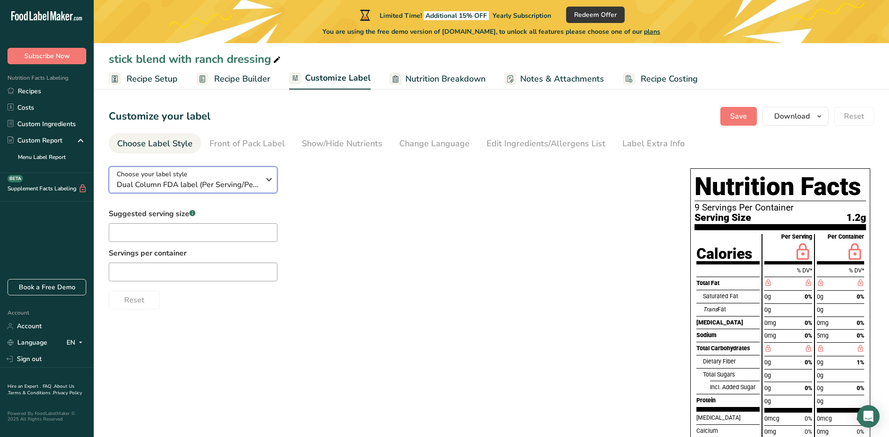
click at [258, 174] on div "Choose your label style Dual Column FDA label (Per Serving/Per Container)" at bounding box center [188, 179] width 143 height 21
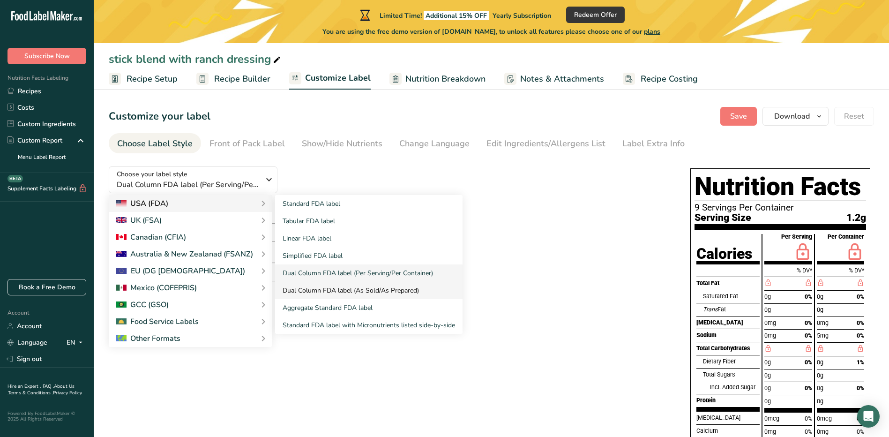
click at [307, 288] on link "Dual Column FDA label (As Sold/As Prepared)" at bounding box center [368, 290] width 187 height 17
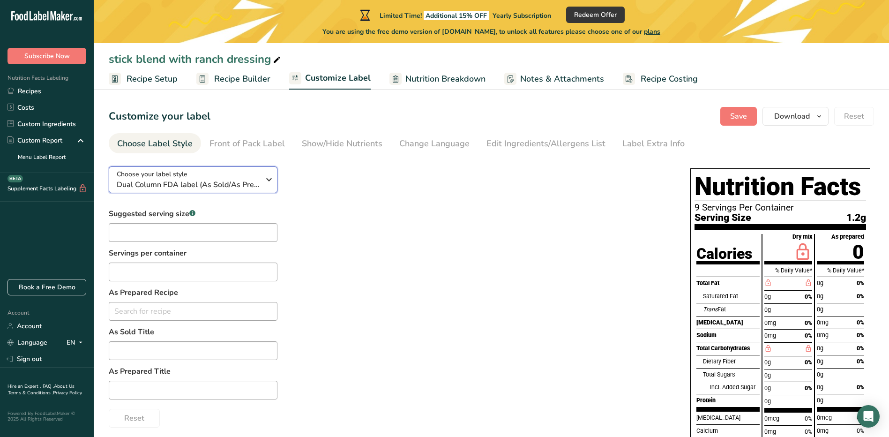
click at [217, 186] on span "Dual Column FDA label (As Sold/As Prepared)" at bounding box center [188, 184] width 143 height 11
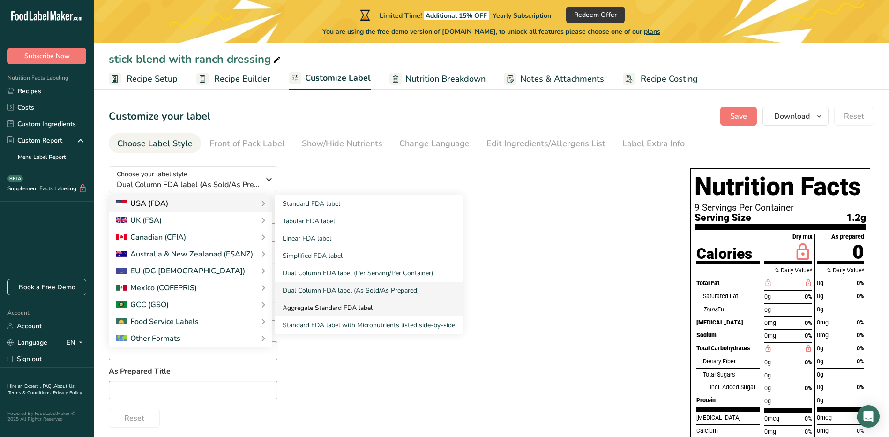
click at [308, 303] on link "Aggregate Standard FDA label" at bounding box center [368, 307] width 187 height 17
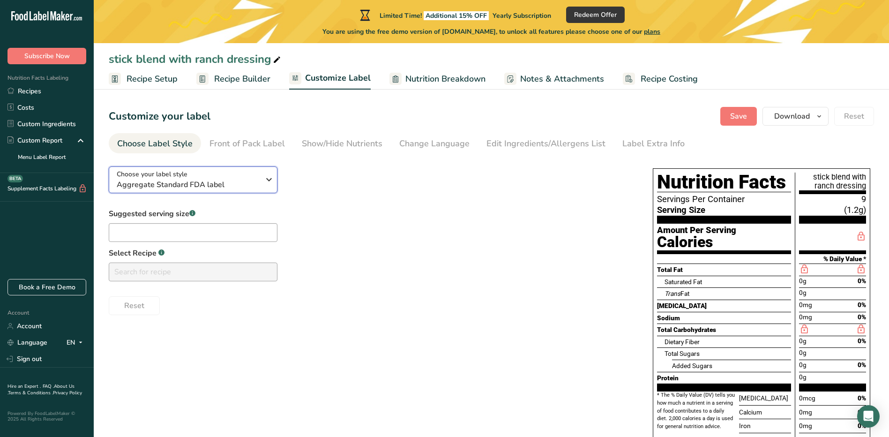
click at [214, 185] on span "Aggregate Standard FDA label" at bounding box center [188, 184] width 143 height 11
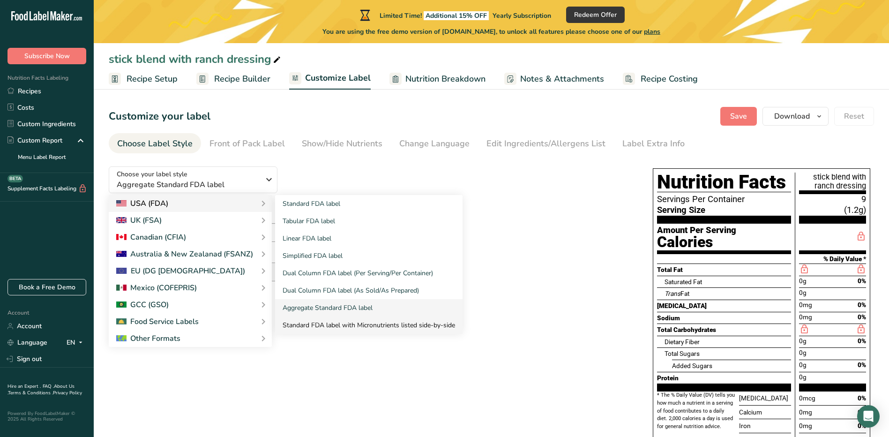
click at [329, 326] on link "Standard FDA label with Micronutrients listed side-by-side" at bounding box center [368, 324] width 187 height 17
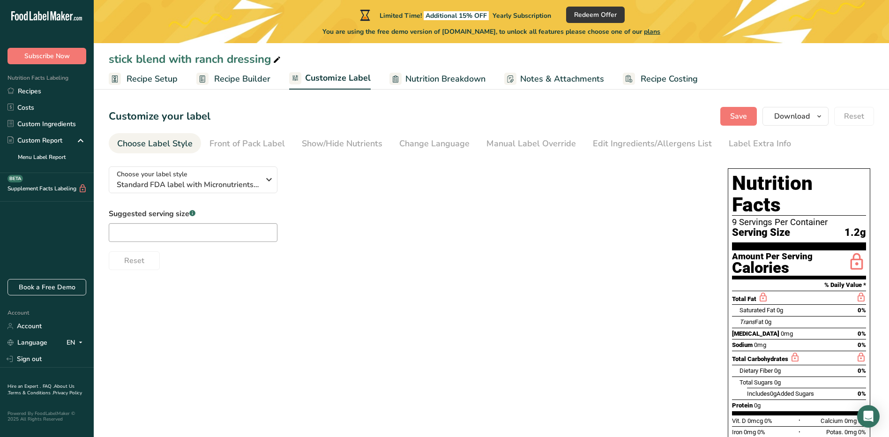
click at [147, 83] on span "Recipe Setup" at bounding box center [151, 79] width 51 height 13
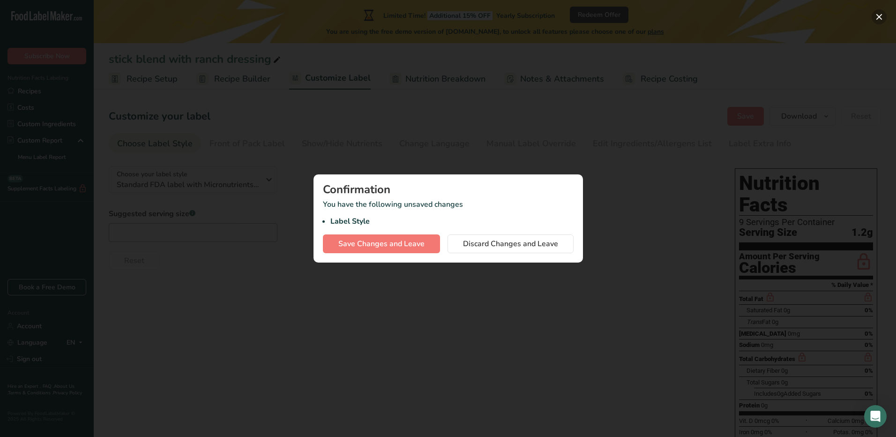
click at [875, 16] on button "button" at bounding box center [878, 16] width 15 height 15
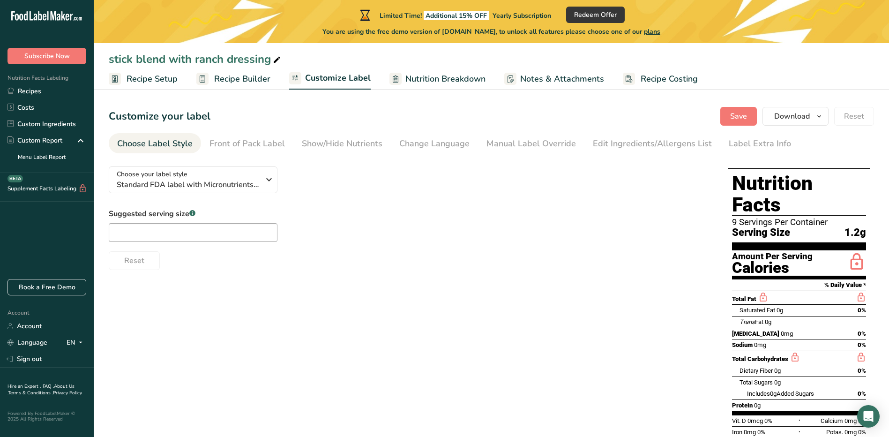
click at [271, 76] on ul "Recipe Setup Recipe Builder Customize Label Nutrition Breakdown Notes & Attachm…" at bounding box center [491, 78] width 795 height 22
click at [261, 81] on span "Recipe Builder" at bounding box center [242, 79] width 56 height 13
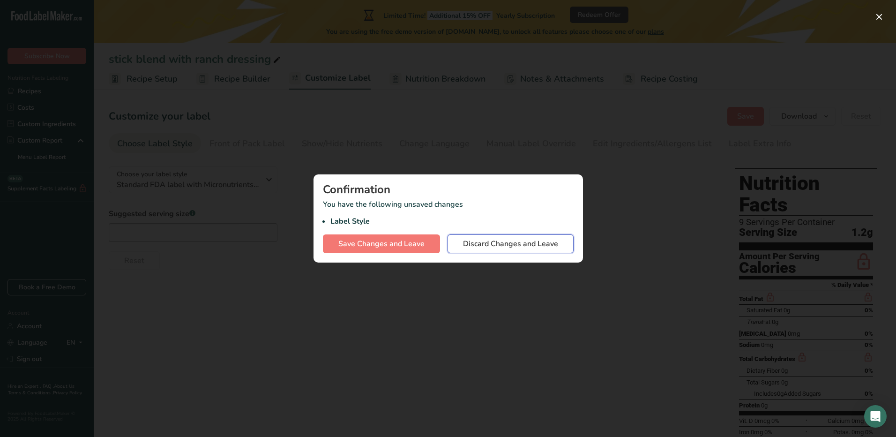
click at [486, 240] on span "Discard Changes and Leave" at bounding box center [510, 243] width 95 height 11
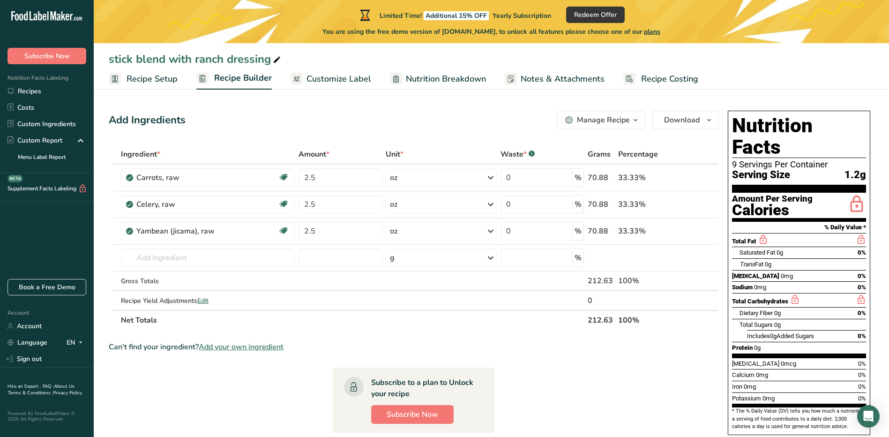
click at [333, 74] on span "Customize Label" at bounding box center [338, 79] width 65 height 13
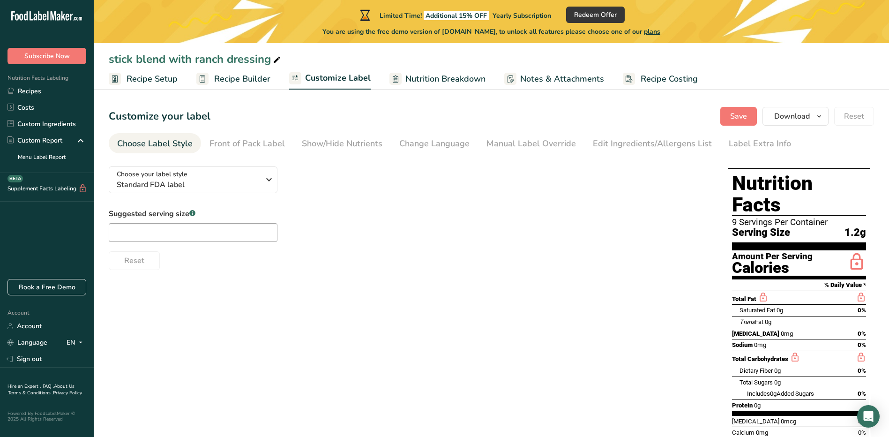
click at [256, 82] on span "Recipe Builder" at bounding box center [242, 79] width 56 height 13
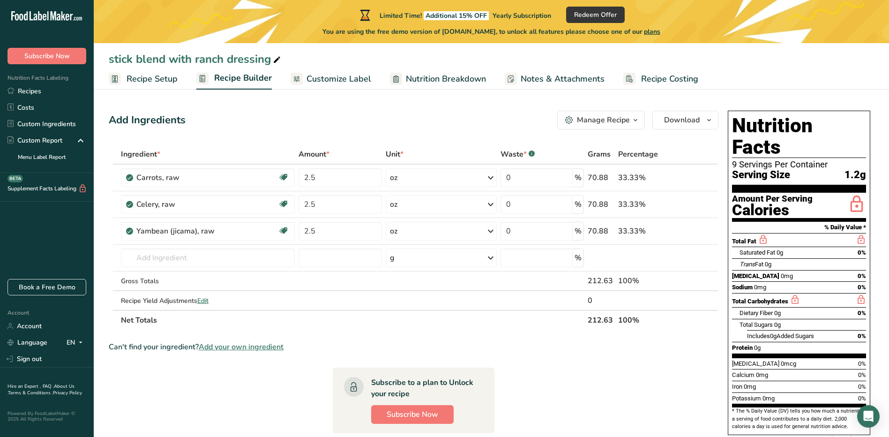
click at [336, 80] on span "Customize Label" at bounding box center [338, 79] width 65 height 13
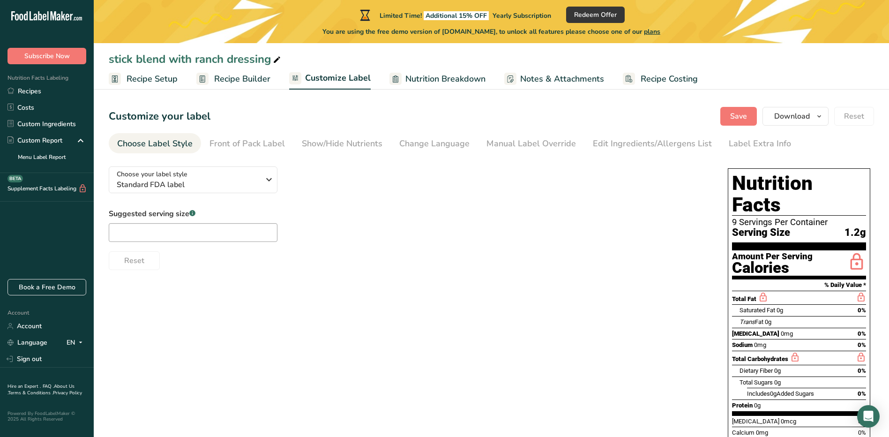
click at [411, 79] on span "Nutrition Breakdown" at bounding box center [445, 79] width 80 height 13
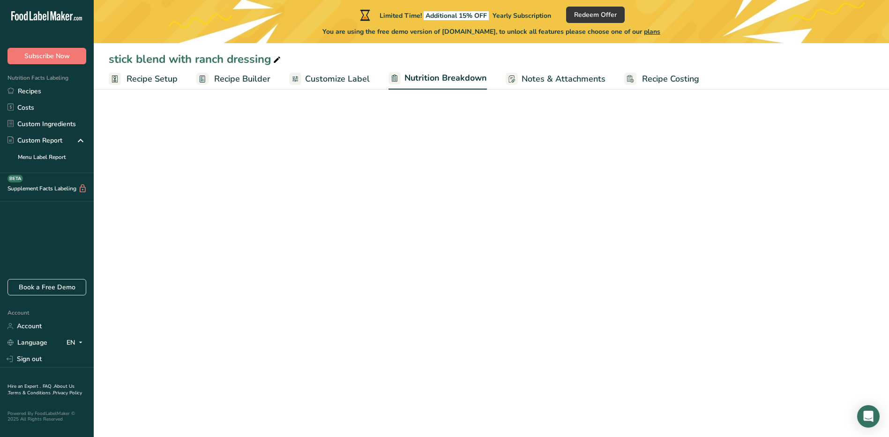
select select "Calories"
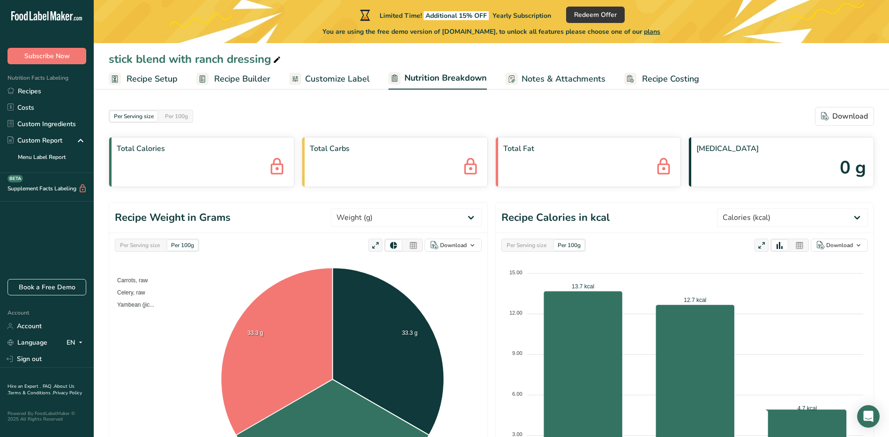
click at [517, 74] on link "Notes & Attachments" at bounding box center [555, 78] width 100 height 21
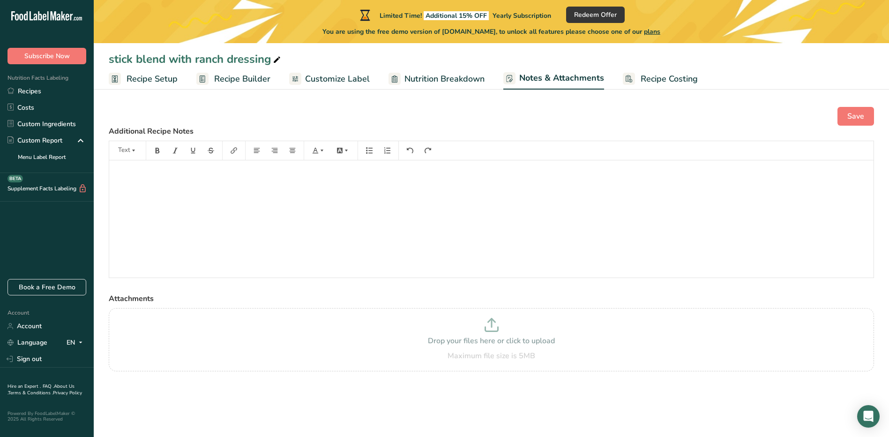
click at [630, 82] on rect at bounding box center [629, 79] width 12 height 12
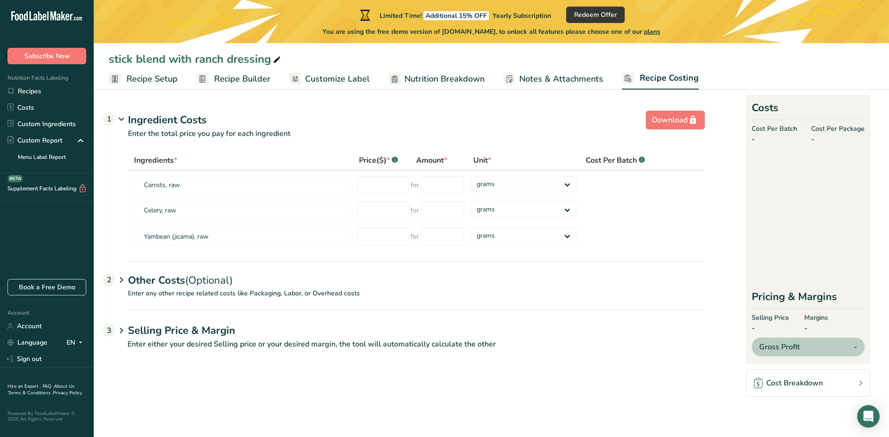
click at [572, 80] on span "Notes & Attachments" at bounding box center [561, 79] width 84 height 13
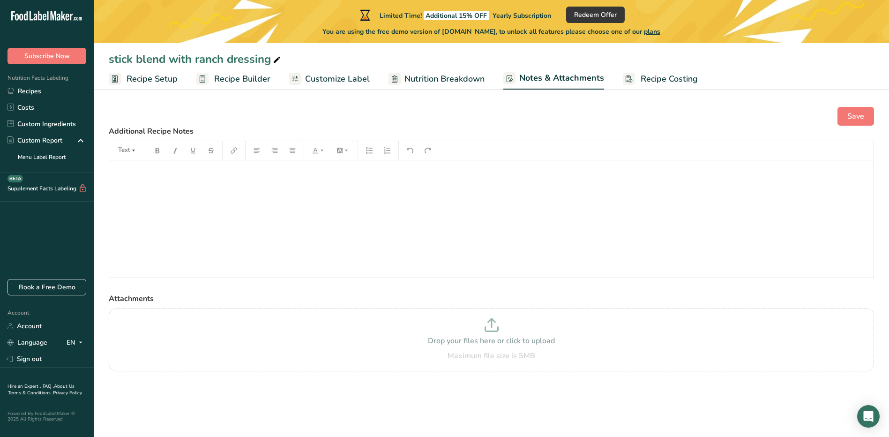
click at [430, 74] on span "Nutrition Breakdown" at bounding box center [444, 79] width 80 height 13
select select "Calories"
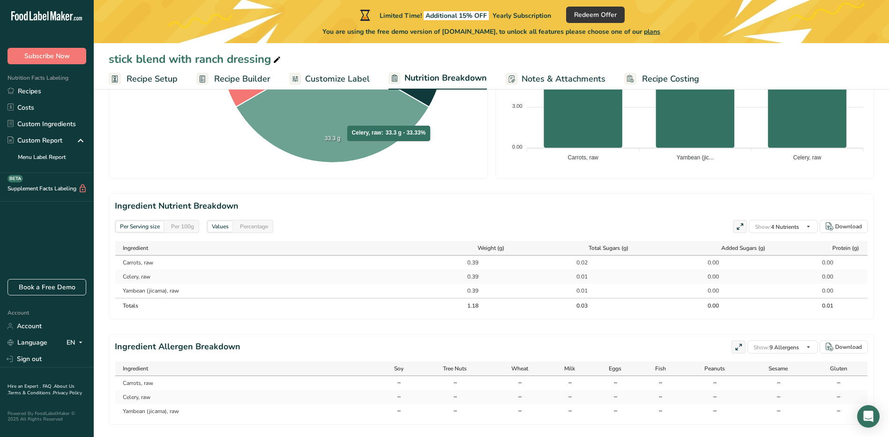
scroll to position [346, 0]
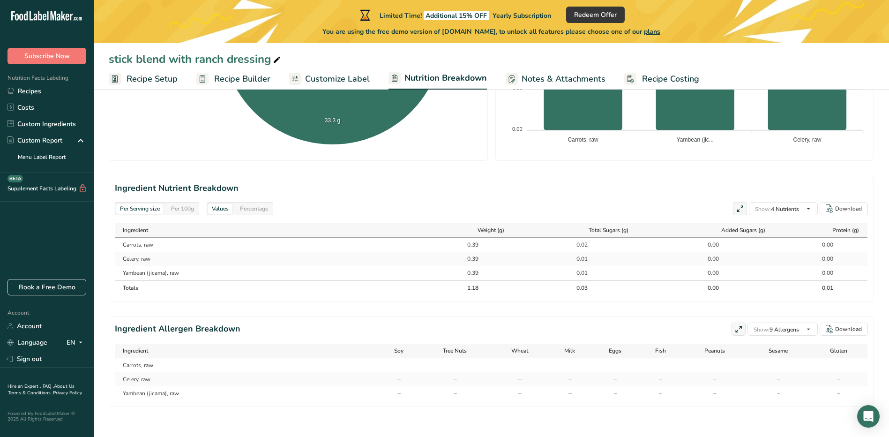
click at [345, 80] on span "Customize Label" at bounding box center [337, 79] width 65 height 13
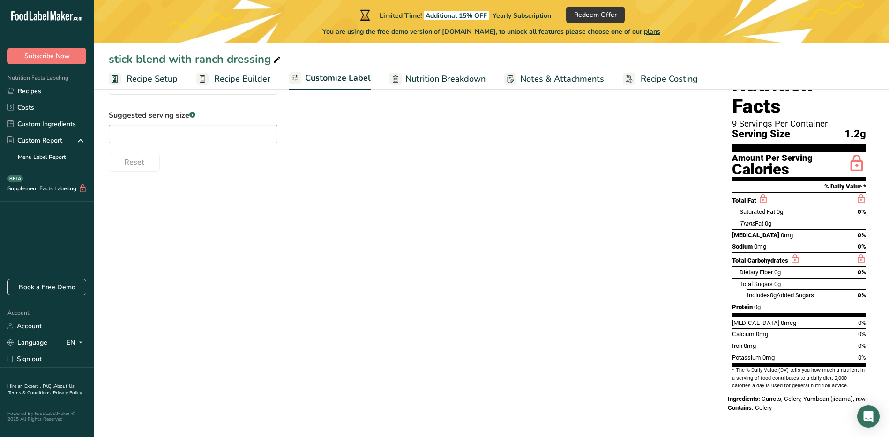
scroll to position [77, 0]
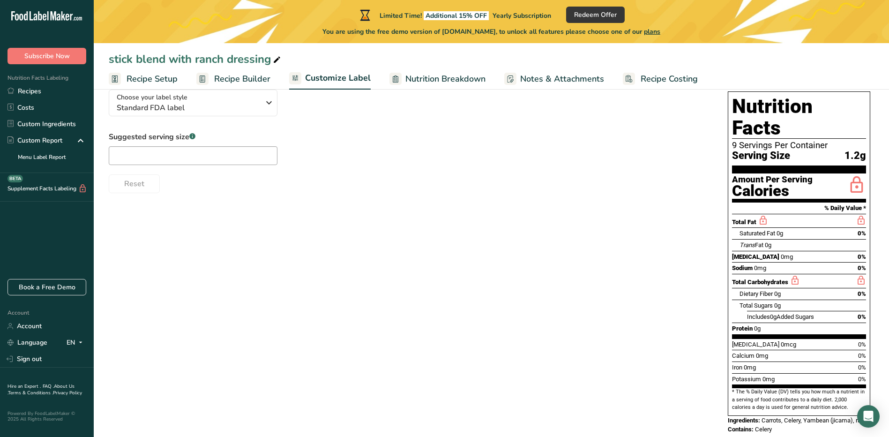
click at [230, 82] on span "Recipe Builder" at bounding box center [242, 79] width 56 height 13
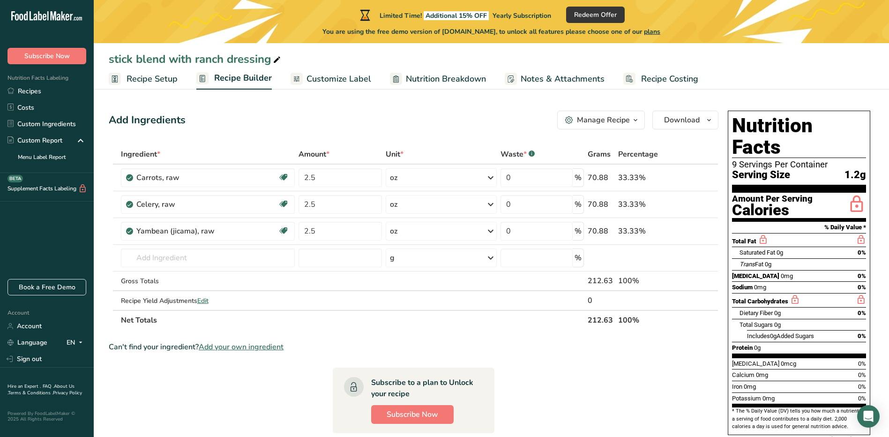
click at [599, 116] on div "Manage Recipe" at bounding box center [603, 119] width 53 height 11
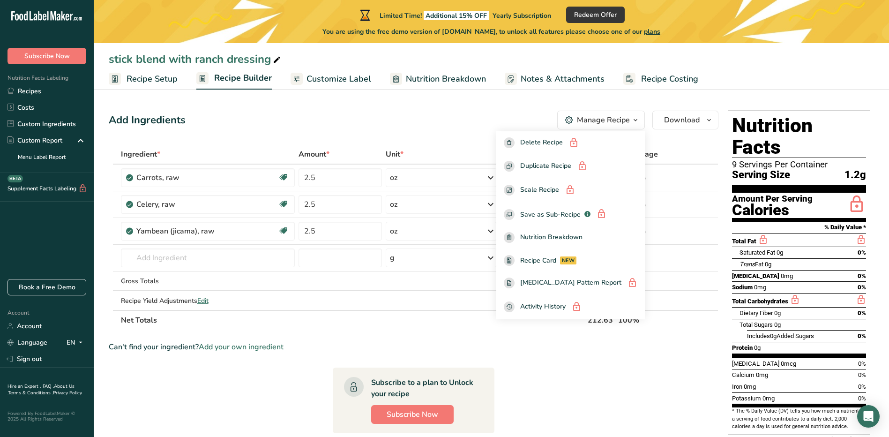
click at [597, 116] on div "Manage Recipe" at bounding box center [603, 119] width 53 height 11
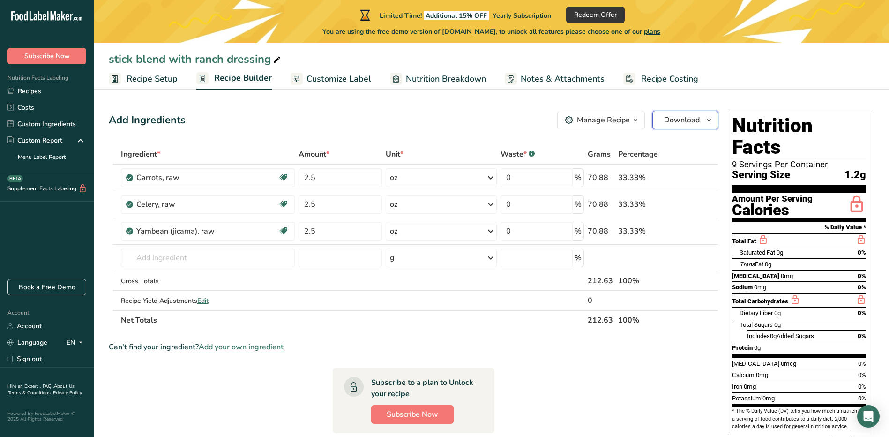
click at [700, 119] on button "Download" at bounding box center [685, 120] width 66 height 19
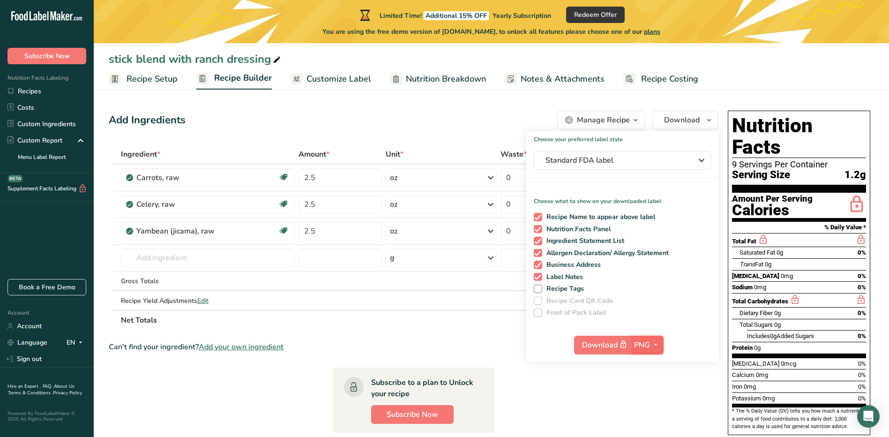
click at [644, 339] on span "PNG" at bounding box center [642, 344] width 16 height 11
click at [655, 409] on link "PDF" at bounding box center [648, 409] width 30 height 15
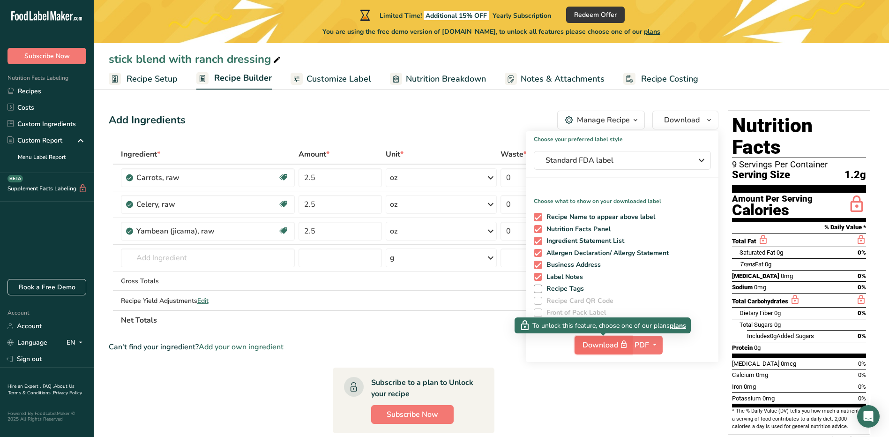
click at [600, 348] on span "Download" at bounding box center [605, 345] width 47 height 12
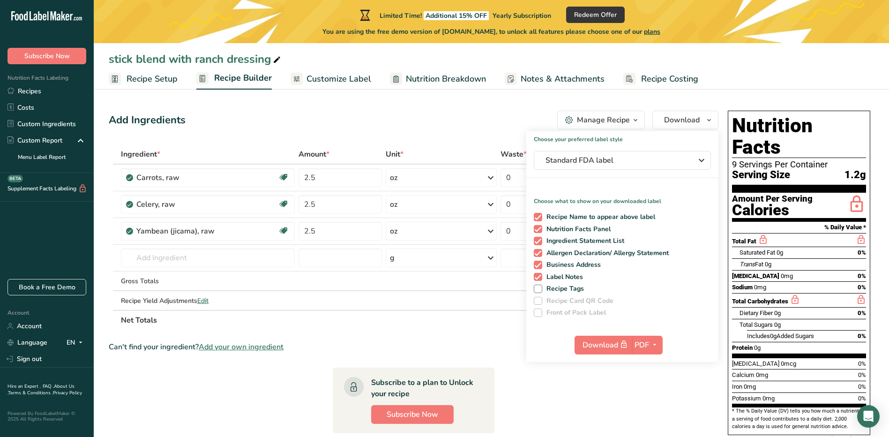
click at [682, 30] on div "You are using the free demo version of [DOMAIN_NAME], to unlock all features pl…" at bounding box center [491, 30] width 795 height 14
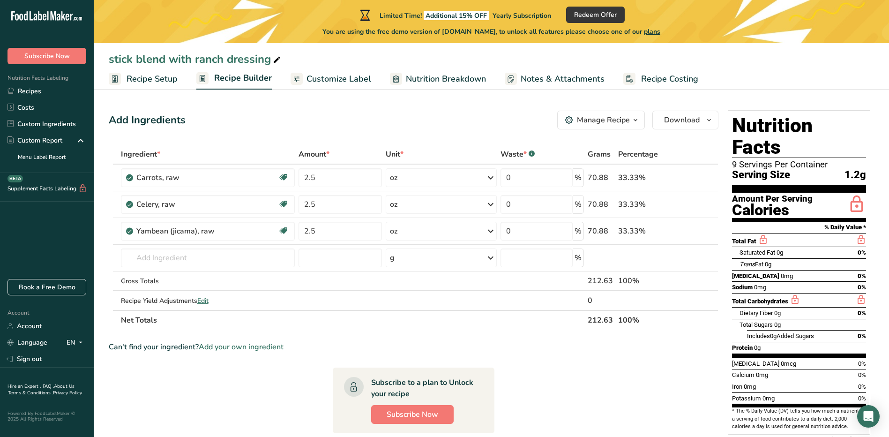
drag, startPoint x: 769, startPoint y: 216, endPoint x: 737, endPoint y: 79, distance: 140.5
click at [737, 79] on ul "Recipe Setup Recipe Builder Customize Label Nutrition Breakdown Notes & Attachm…" at bounding box center [491, 78] width 795 height 22
click at [828, 102] on section "Add Ingredients Manage Recipe Delete Recipe Duplicate Recipe Scale Recipe Save …" at bounding box center [491, 380] width 795 height 577
